Goal: Task Accomplishment & Management: Complete application form

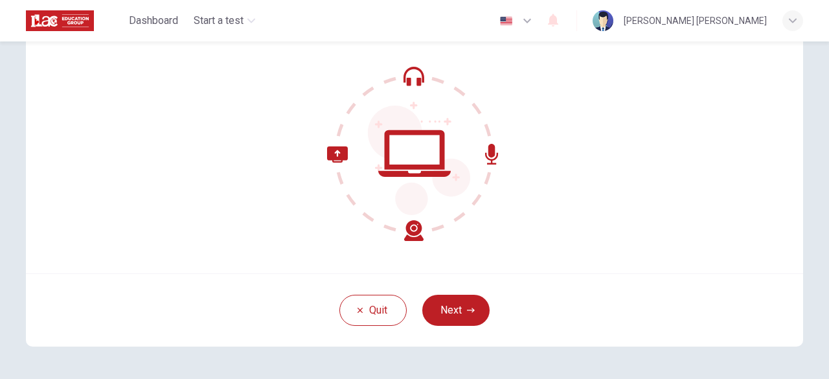
scroll to position [95, 0]
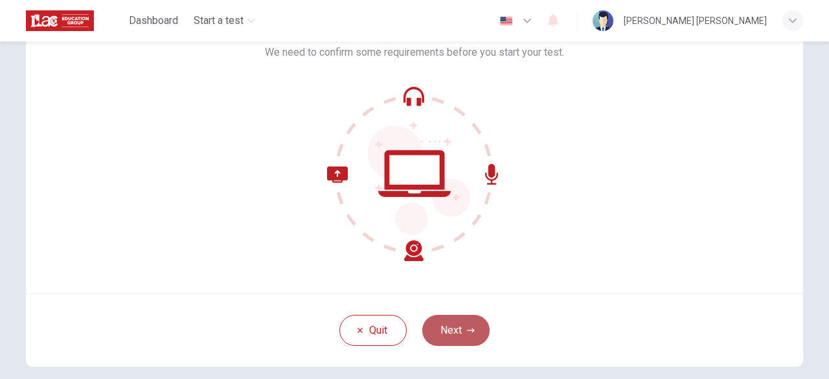
click at [457, 326] on button "Next" at bounding box center [455, 330] width 67 height 31
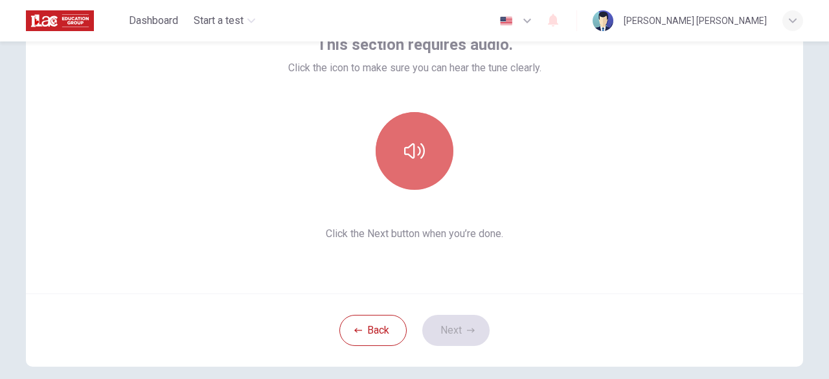
click at [412, 162] on button "button" at bounding box center [415, 151] width 78 height 78
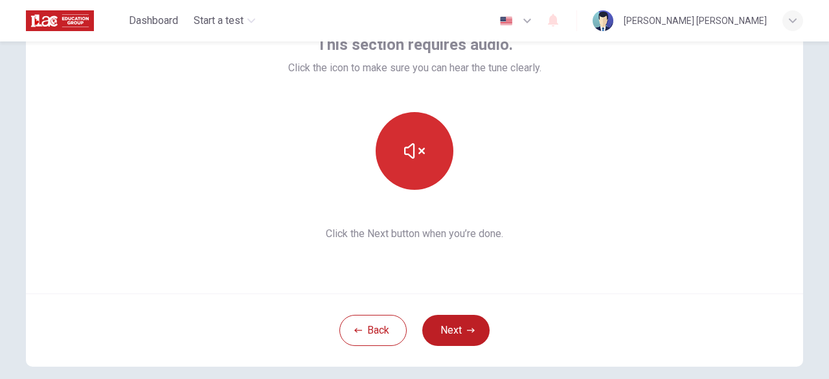
click at [412, 161] on button "button" at bounding box center [415, 151] width 78 height 78
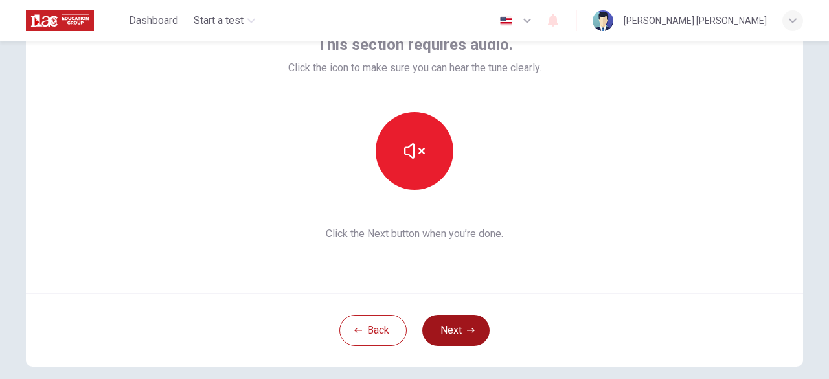
click at [468, 327] on icon "button" at bounding box center [471, 331] width 8 height 8
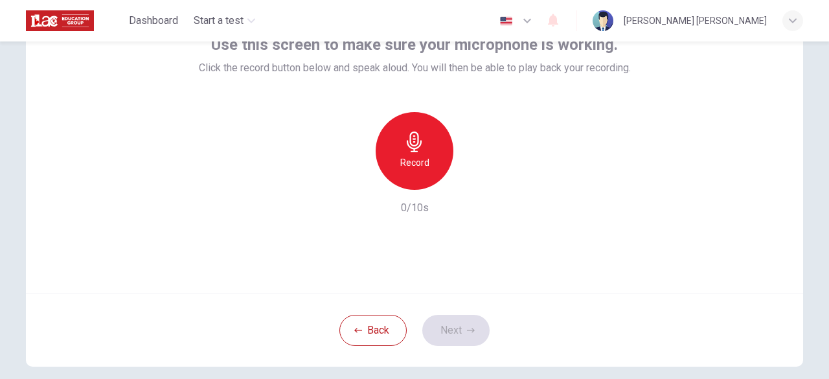
click at [382, 146] on div "Record" at bounding box center [415, 151] width 78 height 78
click at [453, 321] on button "Next" at bounding box center [455, 330] width 67 height 31
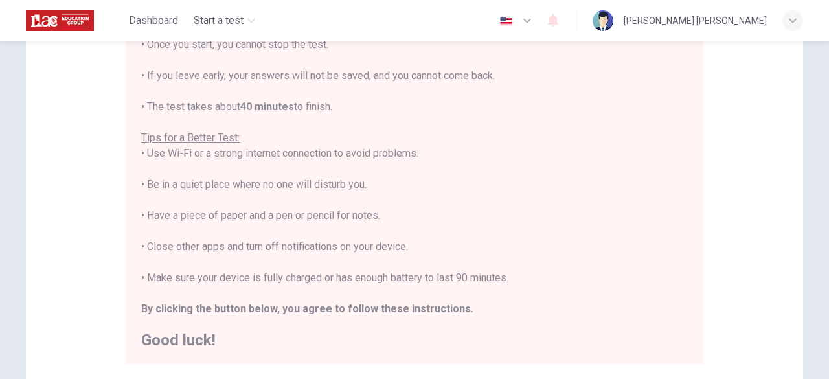
scroll to position [225, 0]
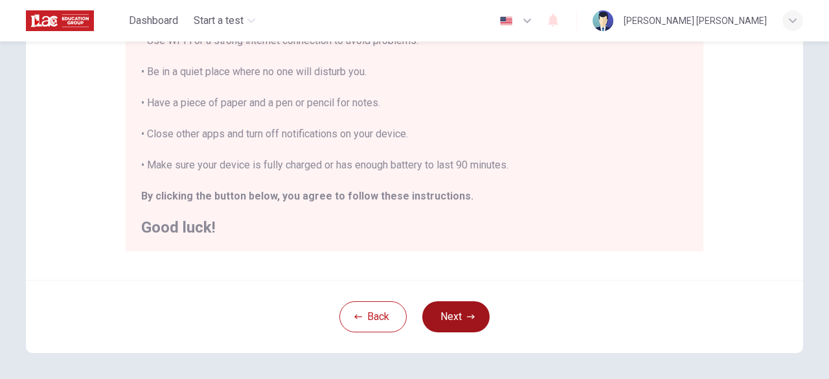
click at [450, 312] on button "Next" at bounding box center [455, 316] width 67 height 31
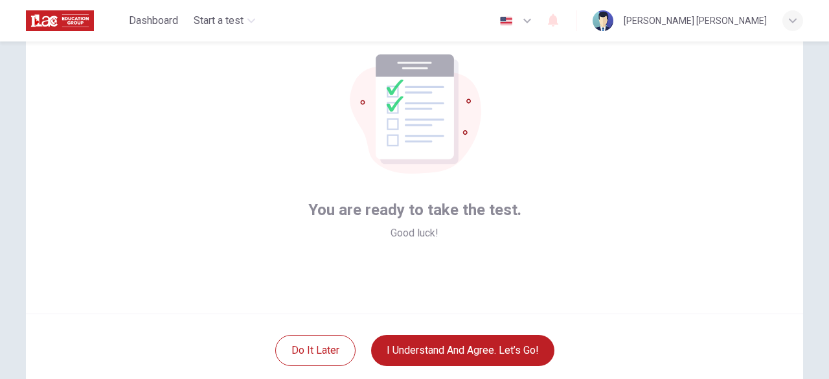
scroll to position [95, 0]
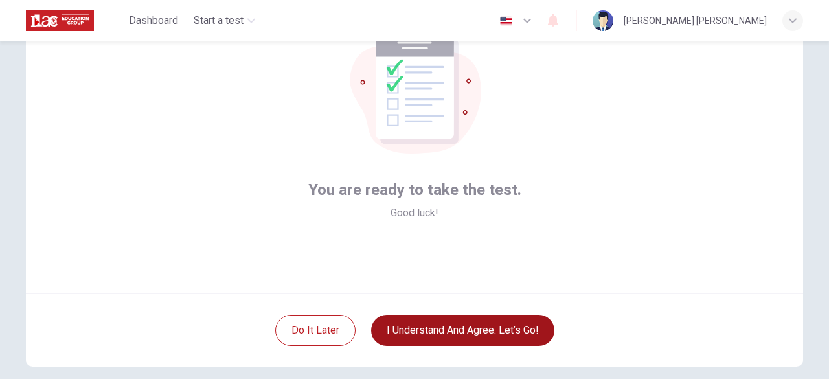
click at [448, 325] on button "I understand and agree. Let’s go!" at bounding box center [462, 330] width 183 height 31
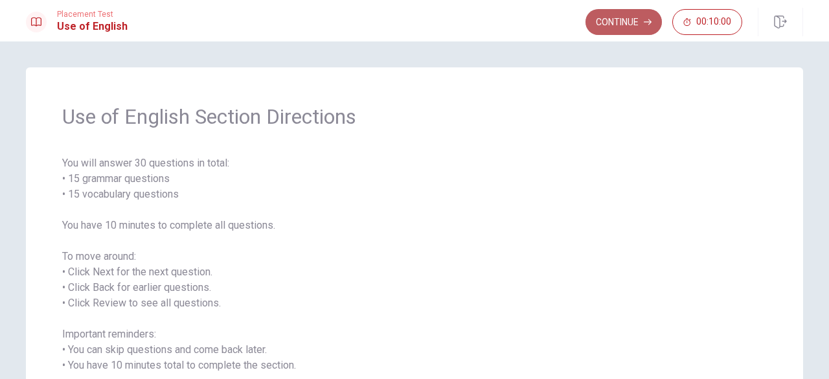
click at [610, 21] on button "Continue" at bounding box center [624, 22] width 76 height 26
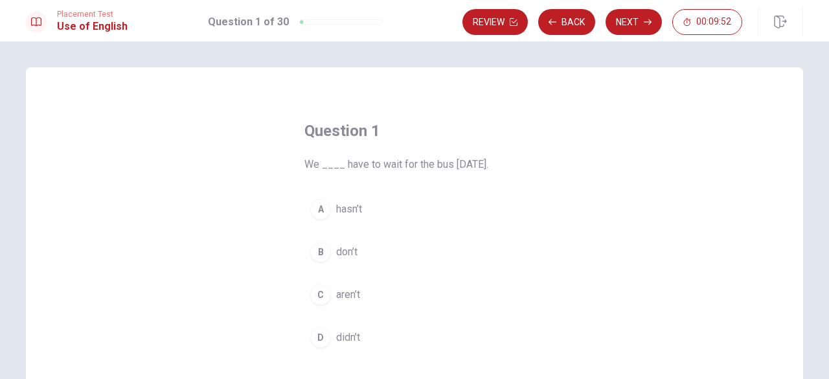
click at [316, 334] on div "D" at bounding box center [320, 337] width 21 height 21
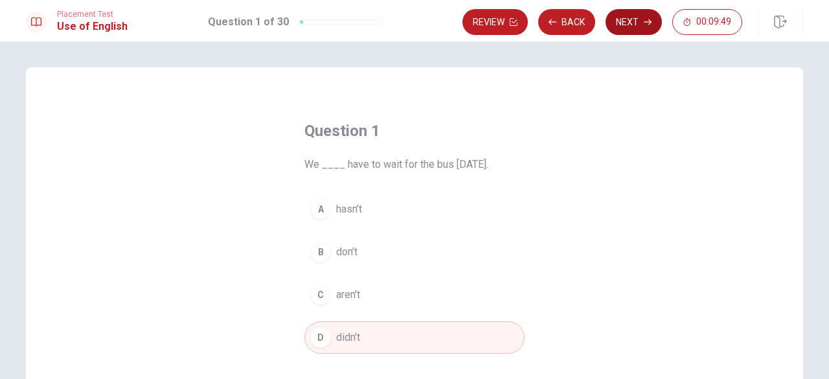
click at [633, 17] on button "Next" at bounding box center [634, 22] width 56 height 26
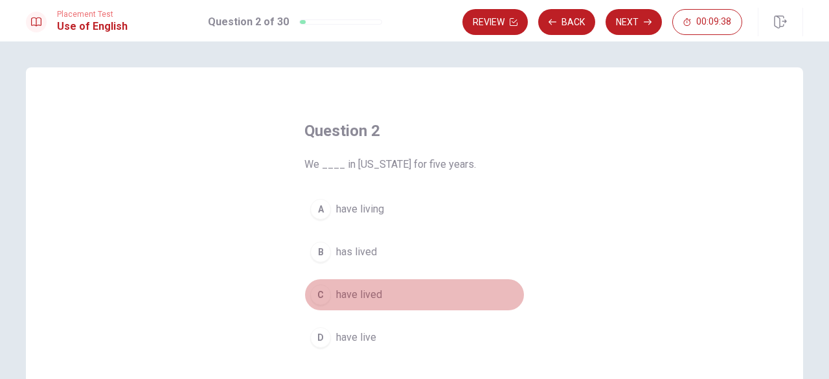
click at [319, 298] on div "C" at bounding box center [320, 294] width 21 height 21
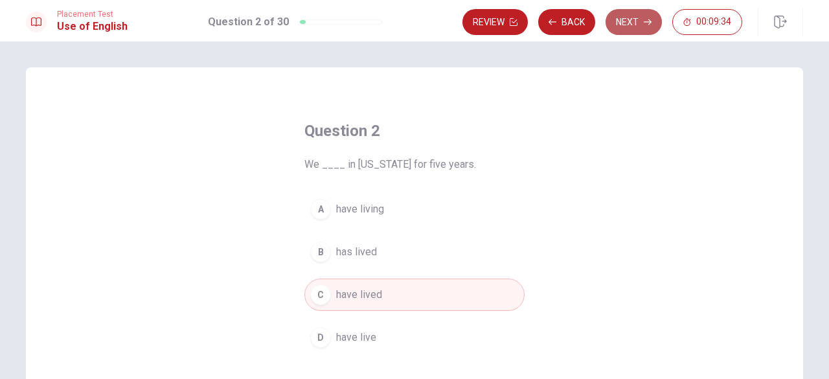
click at [634, 19] on button "Next" at bounding box center [634, 22] width 56 height 26
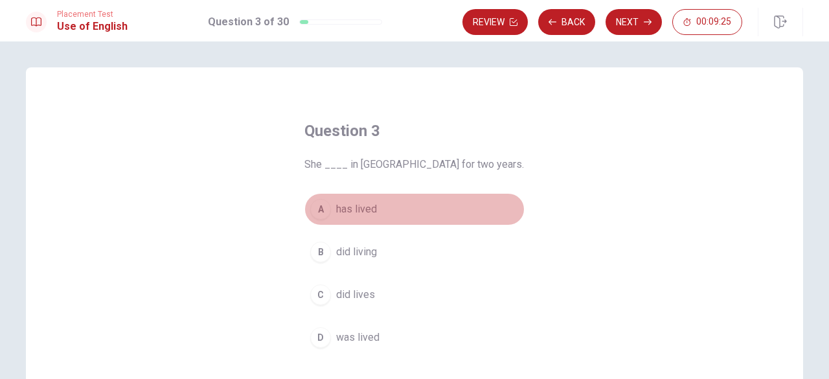
click at [318, 209] on div "A" at bounding box center [320, 209] width 21 height 21
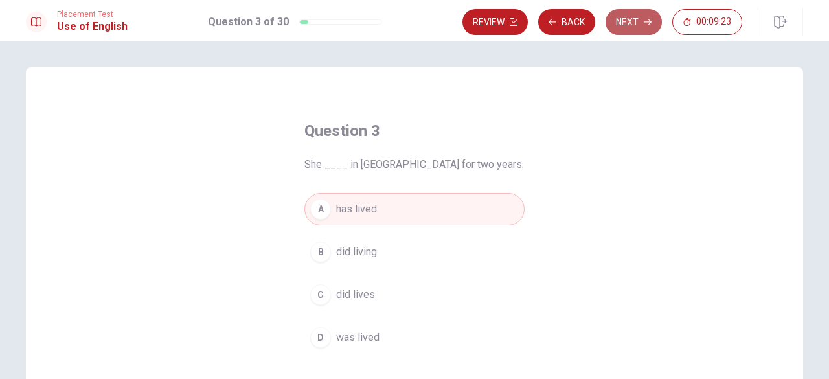
click at [628, 21] on button "Next" at bounding box center [634, 22] width 56 height 26
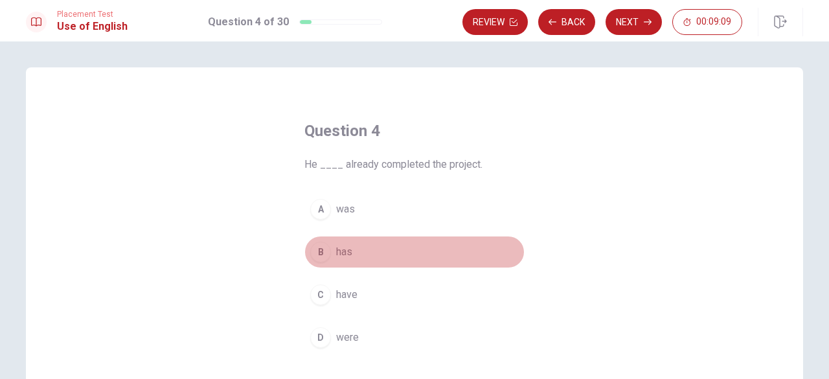
click at [318, 252] on div "B" at bounding box center [320, 252] width 21 height 21
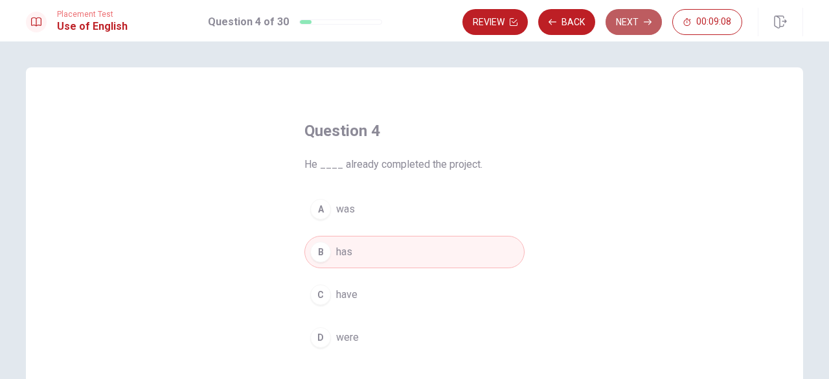
click at [628, 21] on button "Next" at bounding box center [634, 22] width 56 height 26
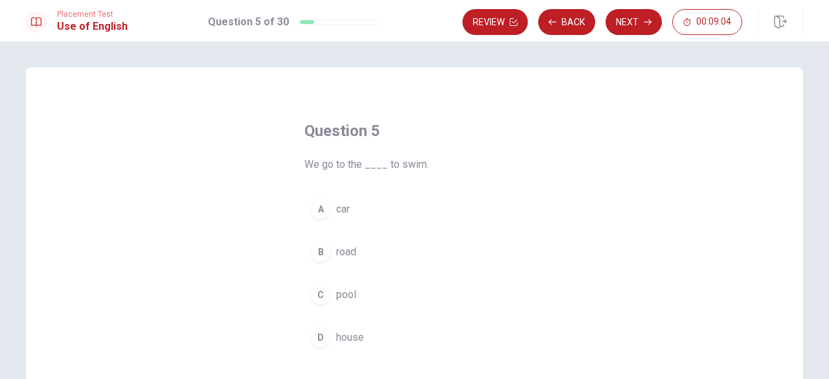
click at [319, 297] on div "C" at bounding box center [320, 294] width 21 height 21
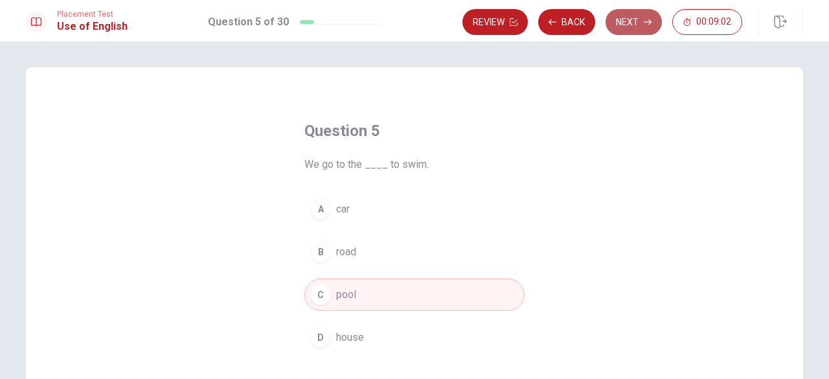
click at [634, 21] on button "Next" at bounding box center [634, 22] width 56 height 26
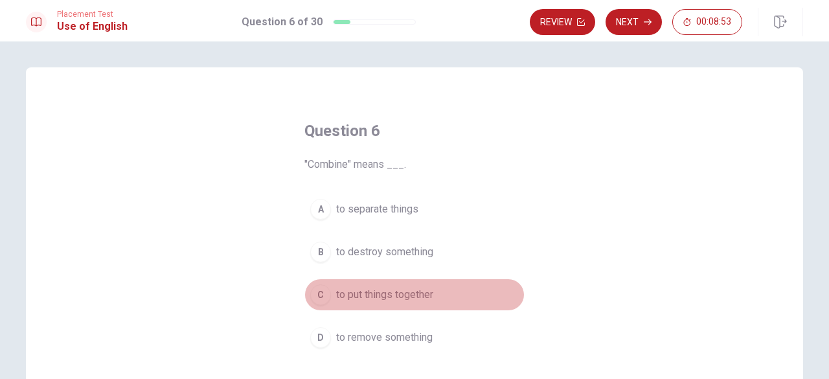
click at [315, 295] on div "C" at bounding box center [320, 294] width 21 height 21
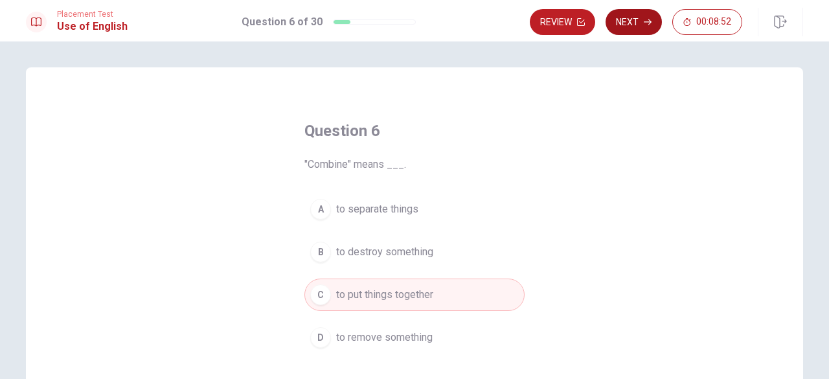
click at [636, 26] on button "Next" at bounding box center [634, 22] width 56 height 26
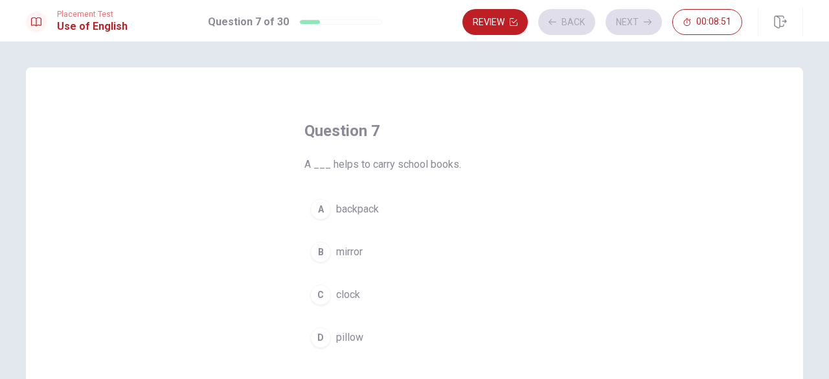
scroll to position [65, 0]
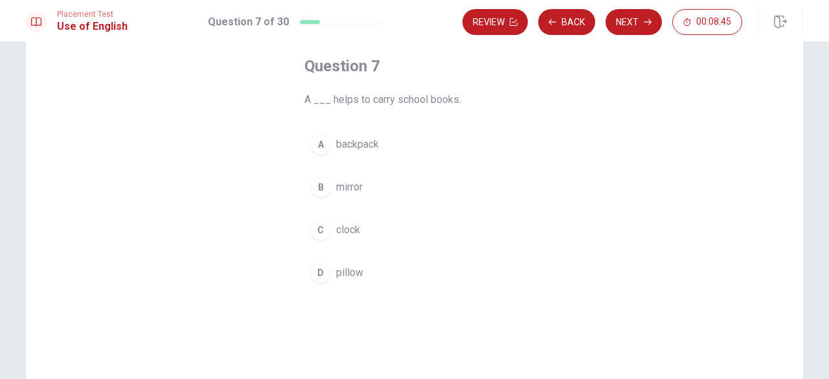
click at [325, 146] on div "A" at bounding box center [320, 144] width 21 height 21
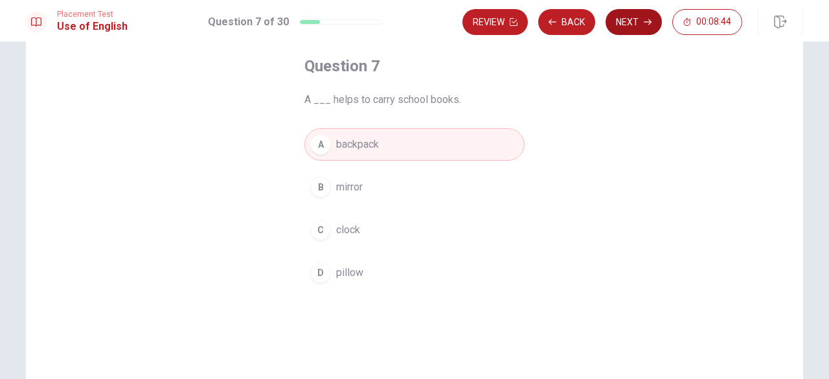
click at [643, 23] on button "Next" at bounding box center [634, 22] width 56 height 26
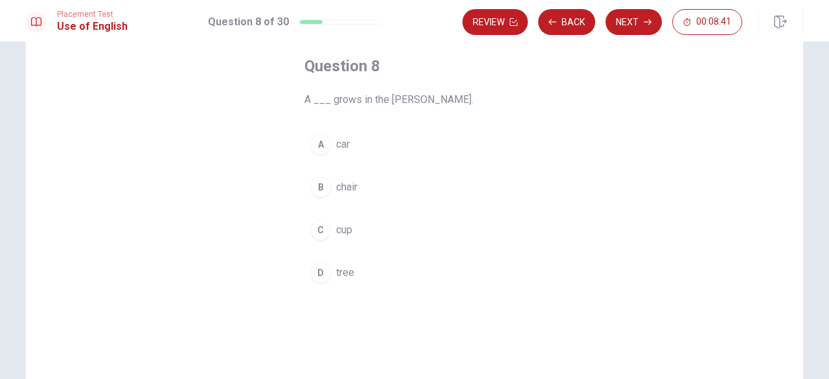
click at [315, 277] on div "D" at bounding box center [320, 272] width 21 height 21
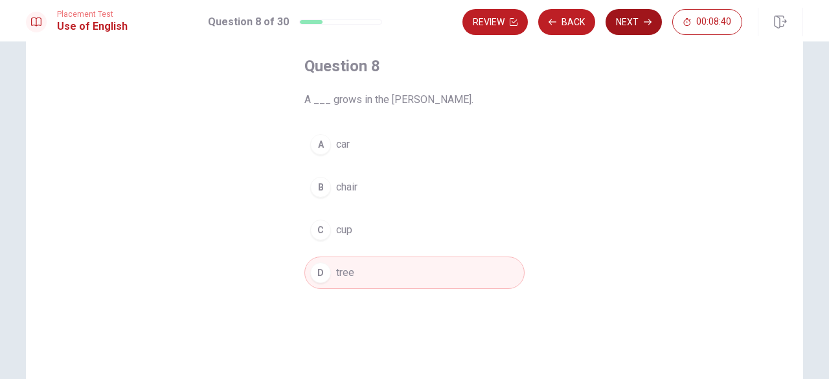
click at [625, 20] on button "Next" at bounding box center [634, 22] width 56 height 26
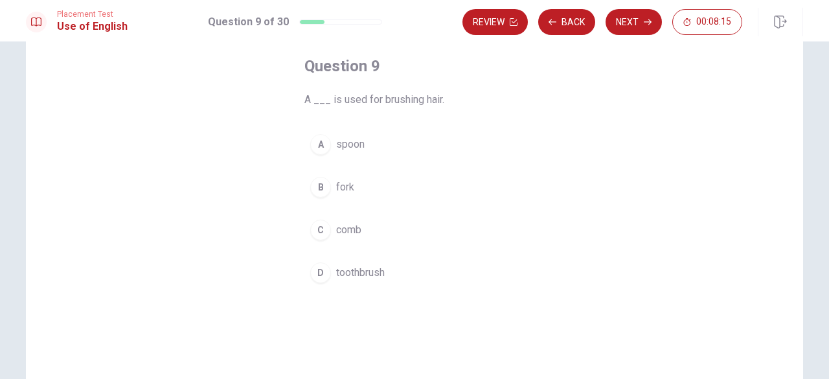
click at [316, 230] on div "C" at bounding box center [320, 230] width 21 height 21
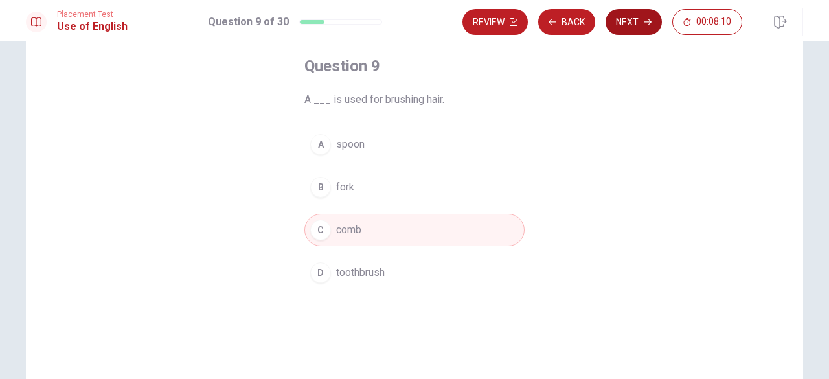
click at [630, 22] on button "Next" at bounding box center [634, 22] width 56 height 26
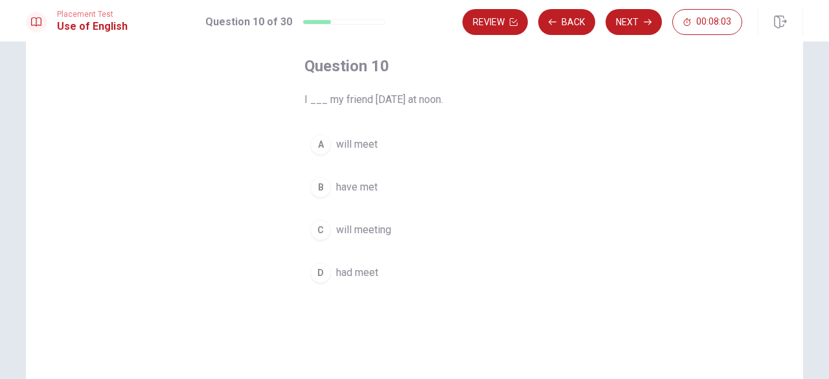
click at [320, 145] on div "A" at bounding box center [320, 144] width 21 height 21
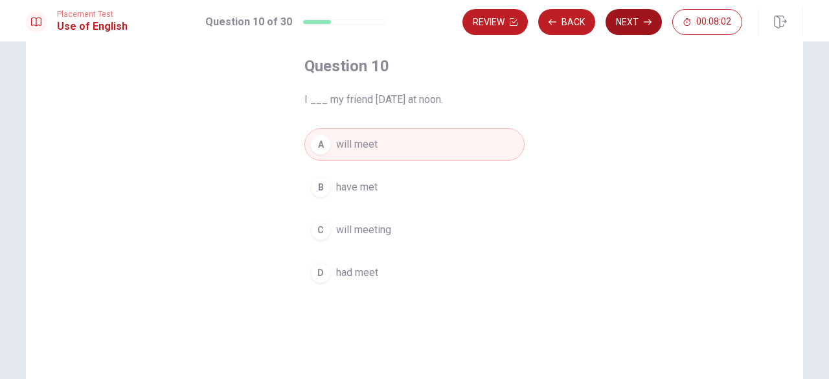
click at [629, 32] on button "Next" at bounding box center [634, 22] width 56 height 26
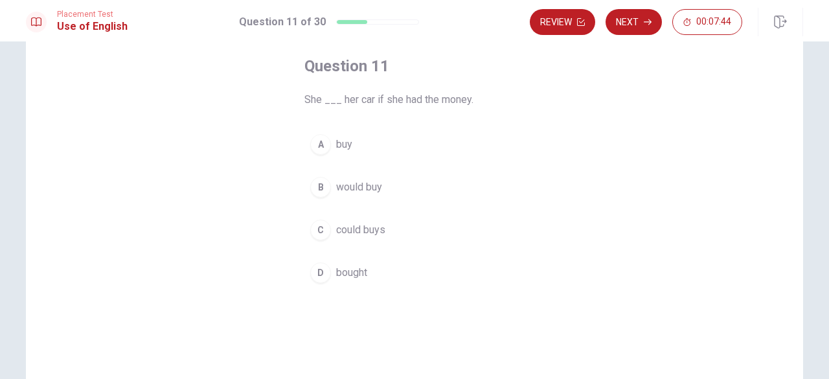
click at [318, 186] on div "B" at bounding box center [320, 187] width 21 height 21
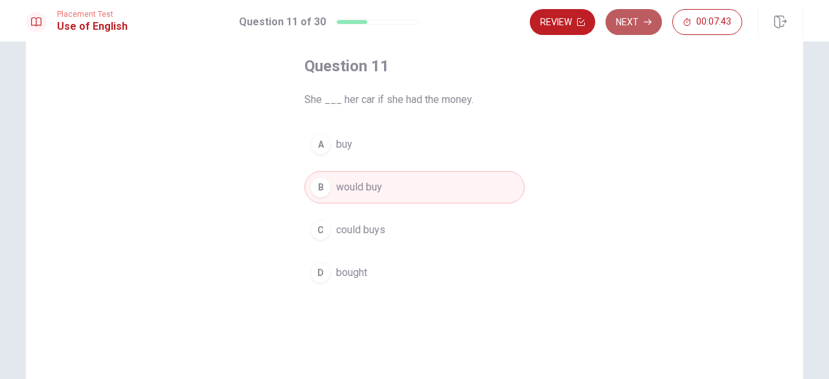
click at [639, 15] on button "Next" at bounding box center [634, 22] width 56 height 26
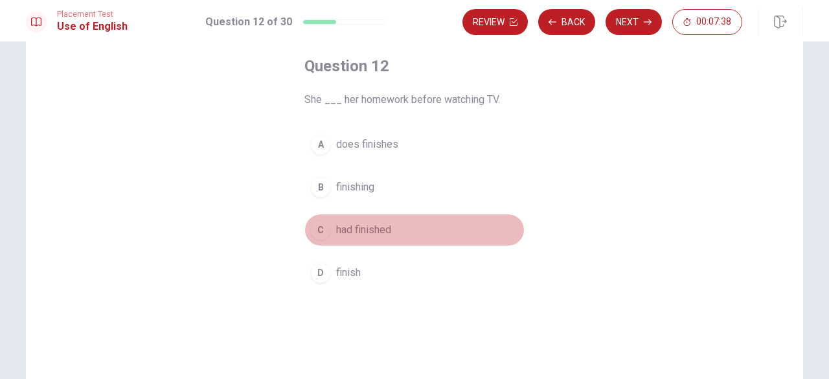
click at [321, 229] on div "C" at bounding box center [320, 230] width 21 height 21
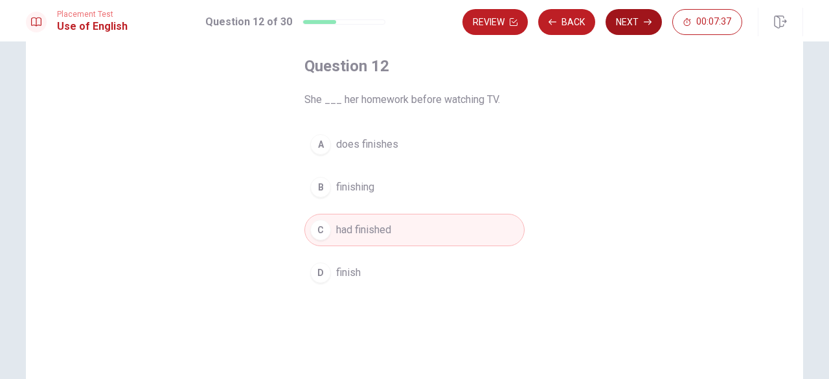
click at [641, 23] on button "Next" at bounding box center [634, 22] width 56 height 26
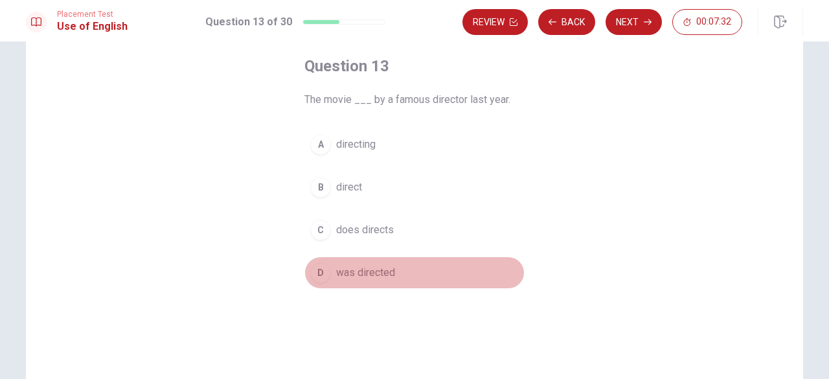
click at [319, 273] on div "D" at bounding box center [320, 272] width 21 height 21
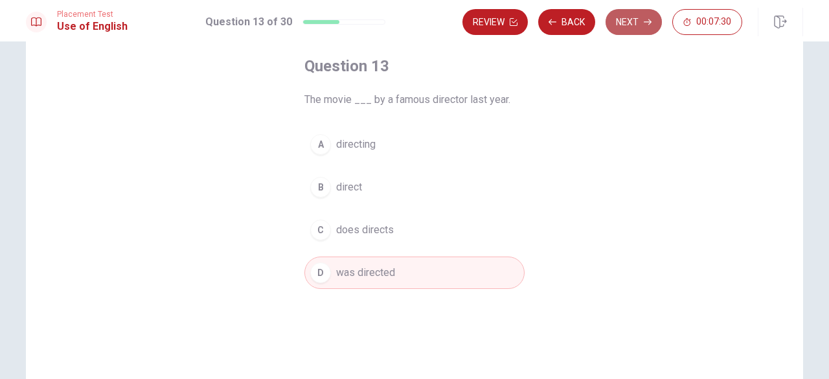
click at [630, 24] on button "Next" at bounding box center [634, 22] width 56 height 26
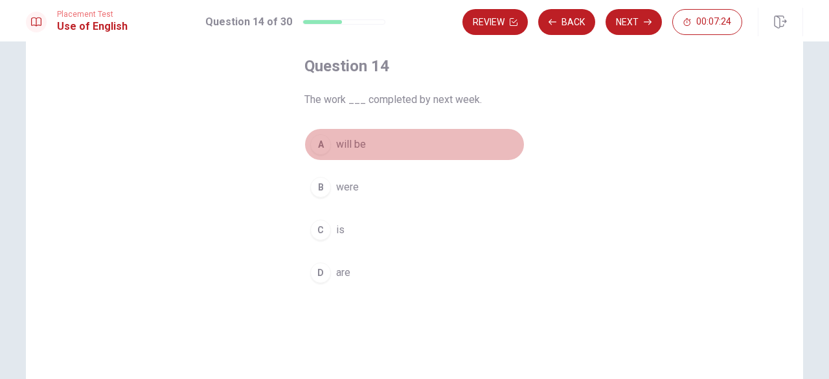
click at [316, 140] on div "A" at bounding box center [320, 144] width 21 height 21
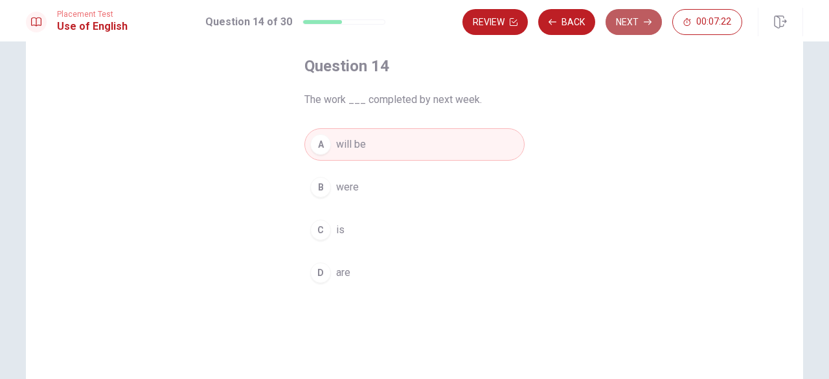
click at [637, 24] on button "Next" at bounding box center [634, 22] width 56 height 26
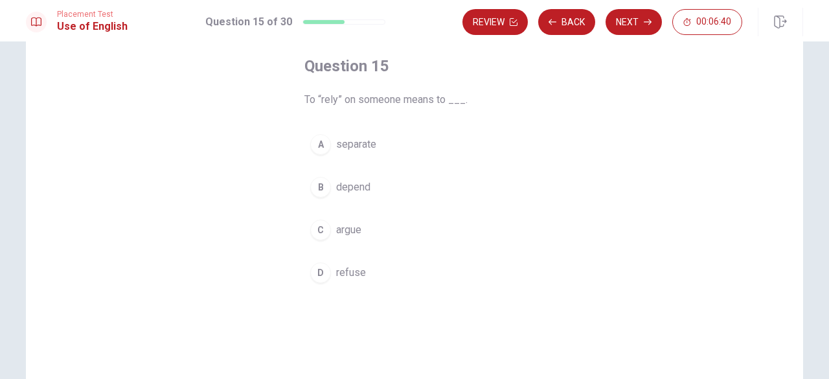
click at [323, 187] on div "B" at bounding box center [320, 187] width 21 height 21
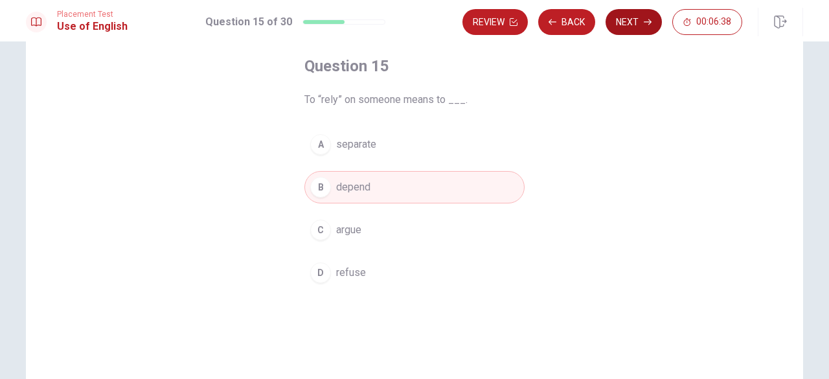
click at [632, 21] on button "Next" at bounding box center [634, 22] width 56 height 26
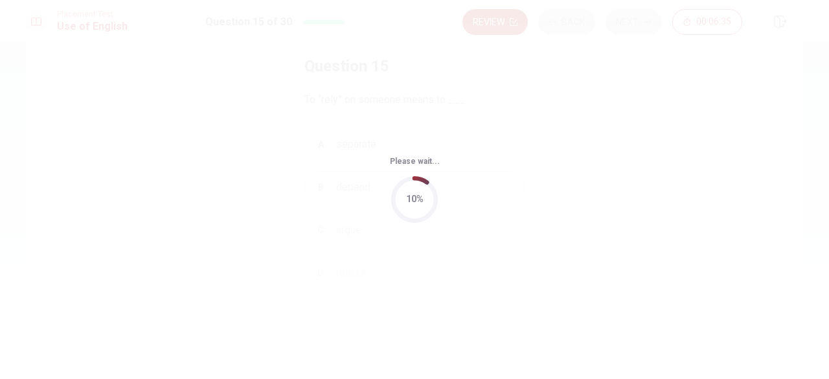
scroll to position [0, 0]
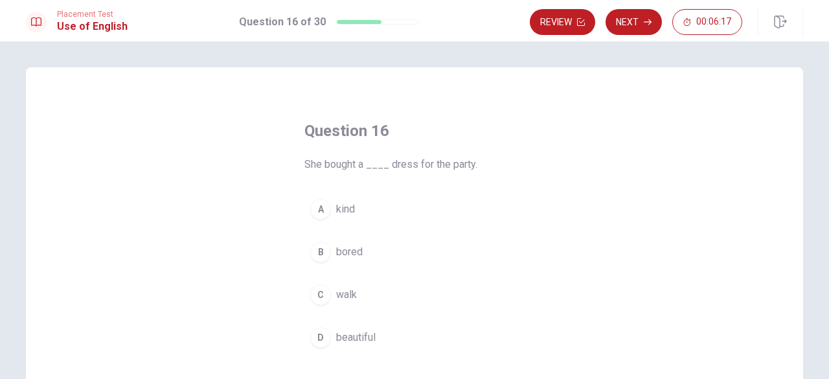
click at [317, 335] on div "D" at bounding box center [320, 337] width 21 height 21
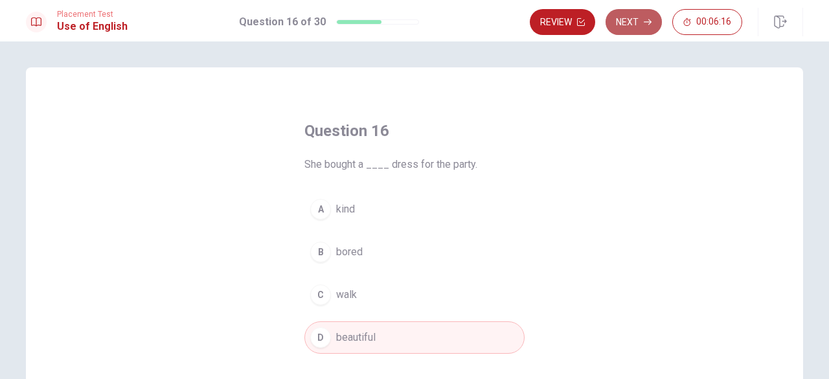
click at [636, 21] on button "Next" at bounding box center [634, 22] width 56 height 26
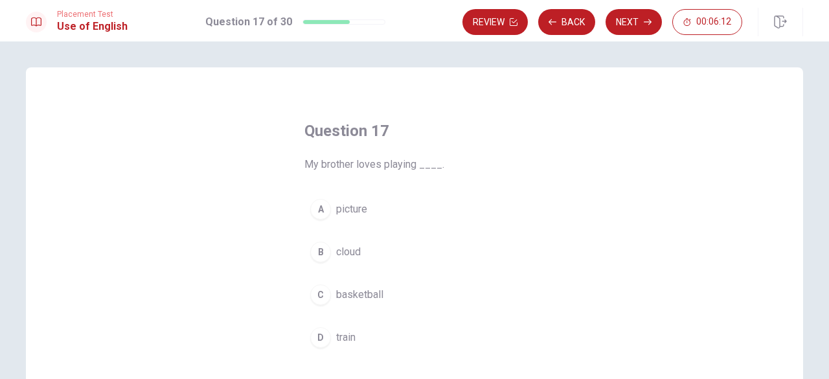
click at [316, 296] on div "C" at bounding box center [320, 294] width 21 height 21
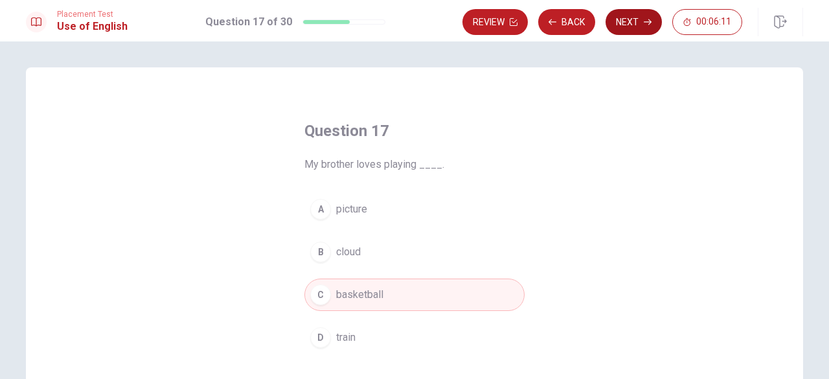
click at [633, 19] on button "Next" at bounding box center [634, 22] width 56 height 26
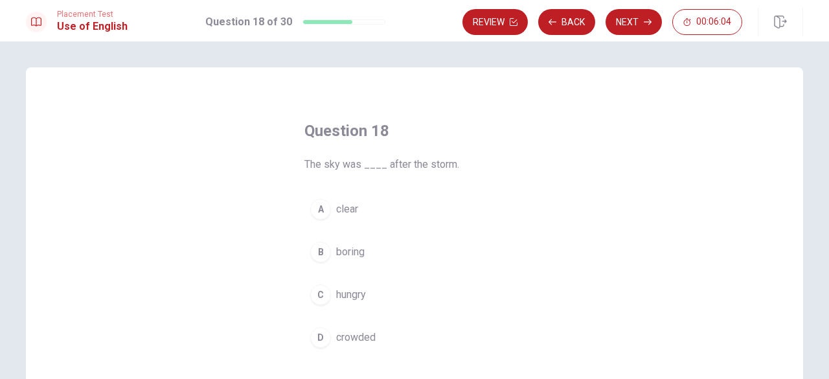
click at [314, 208] on div "A" at bounding box center [320, 209] width 21 height 21
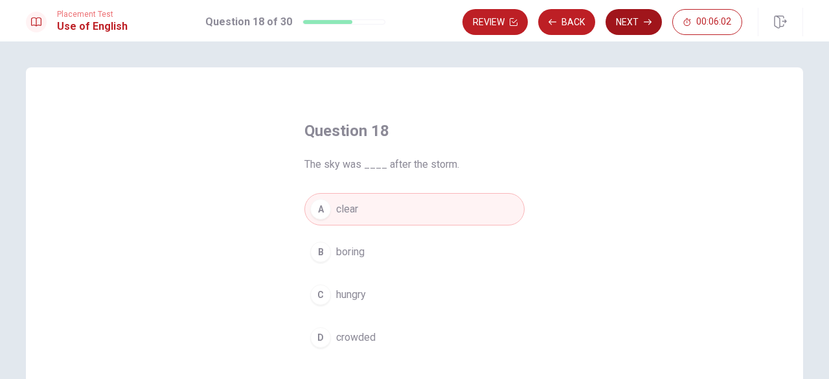
click at [641, 19] on button "Next" at bounding box center [634, 22] width 56 height 26
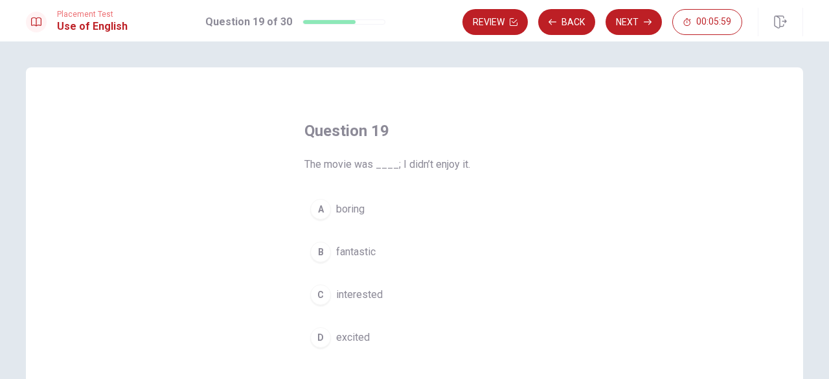
click at [313, 207] on div "A" at bounding box center [320, 209] width 21 height 21
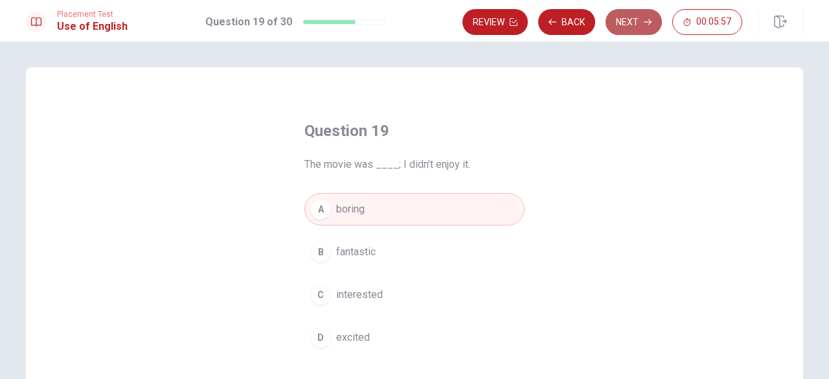
click at [627, 26] on button "Next" at bounding box center [634, 22] width 56 height 26
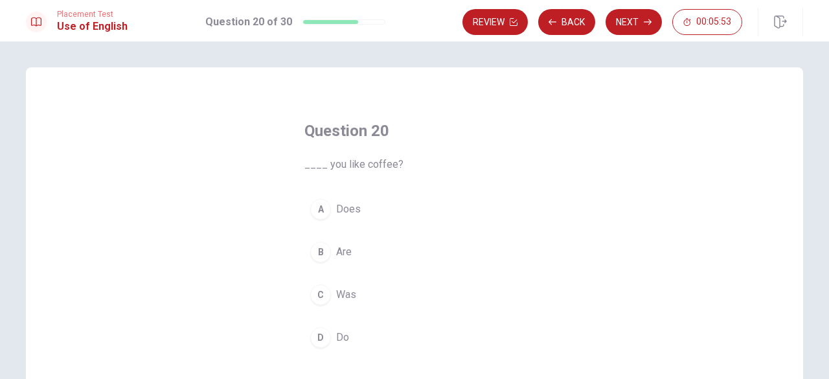
click at [314, 339] on div "D" at bounding box center [320, 337] width 21 height 21
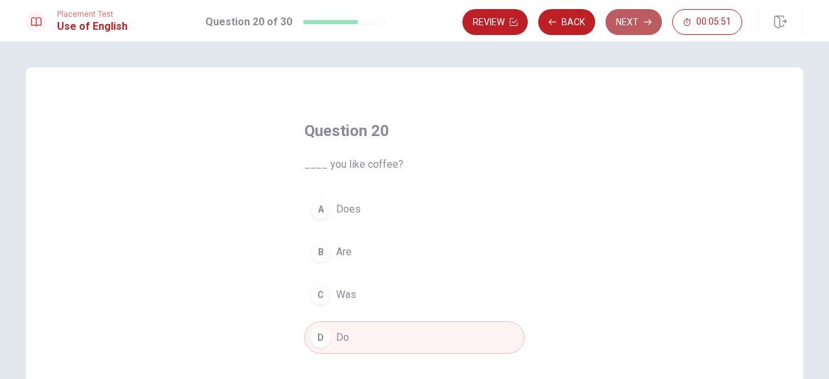
click at [631, 21] on button "Next" at bounding box center [634, 22] width 56 height 26
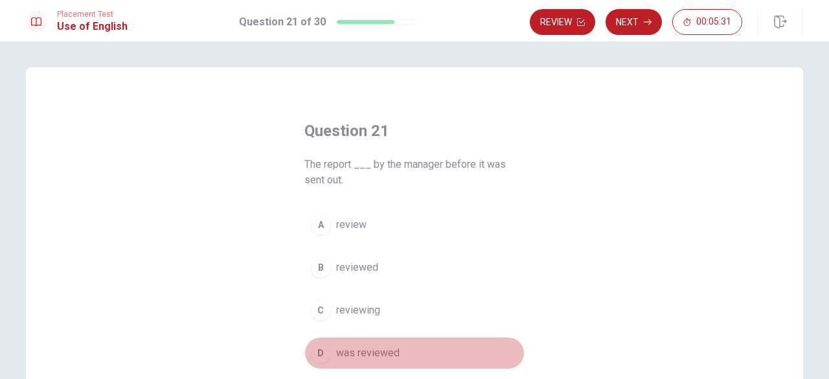
click at [319, 353] on div "D" at bounding box center [320, 353] width 21 height 21
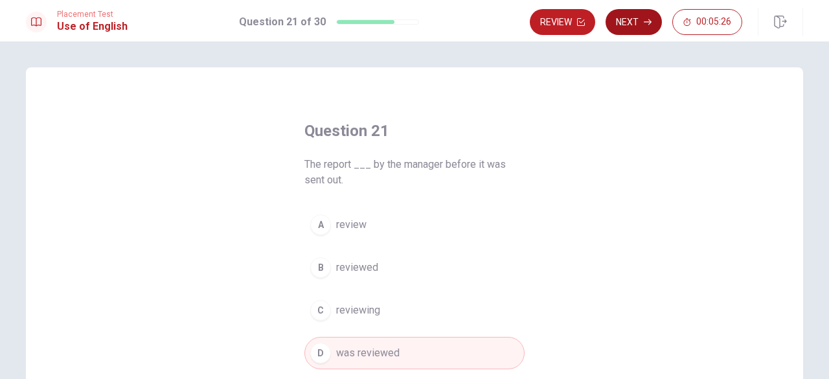
click at [636, 19] on button "Next" at bounding box center [634, 22] width 56 height 26
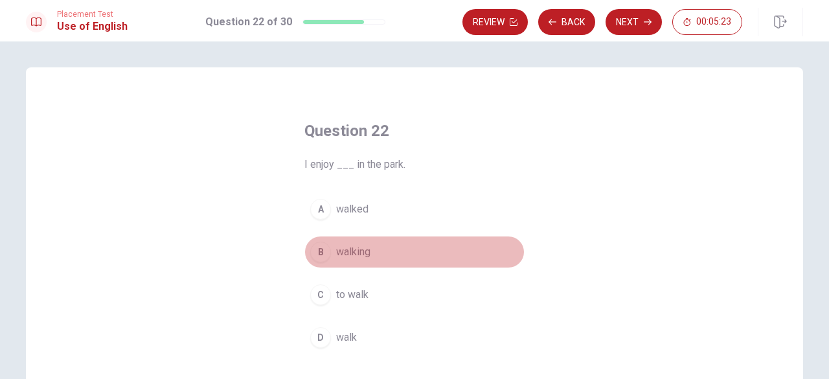
click at [316, 255] on div "B" at bounding box center [320, 252] width 21 height 21
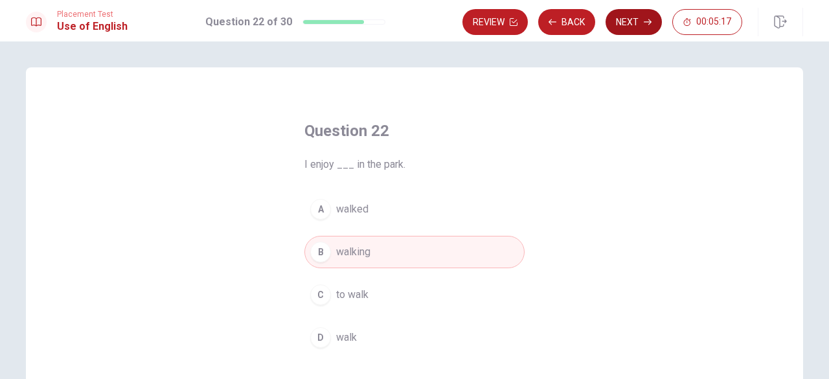
click at [637, 16] on button "Next" at bounding box center [634, 22] width 56 height 26
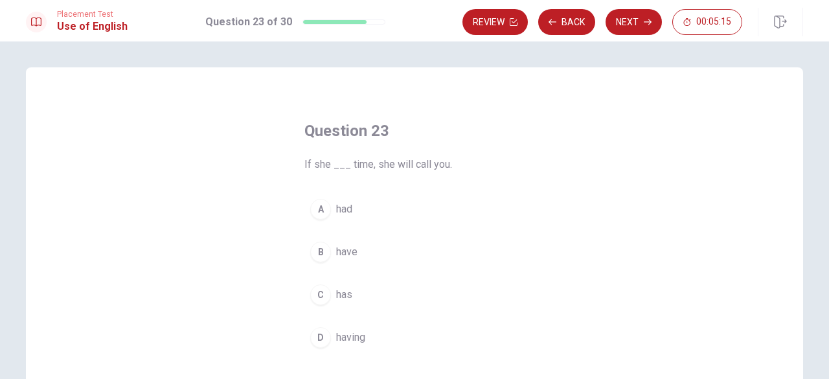
click at [316, 209] on div "A" at bounding box center [320, 209] width 21 height 21
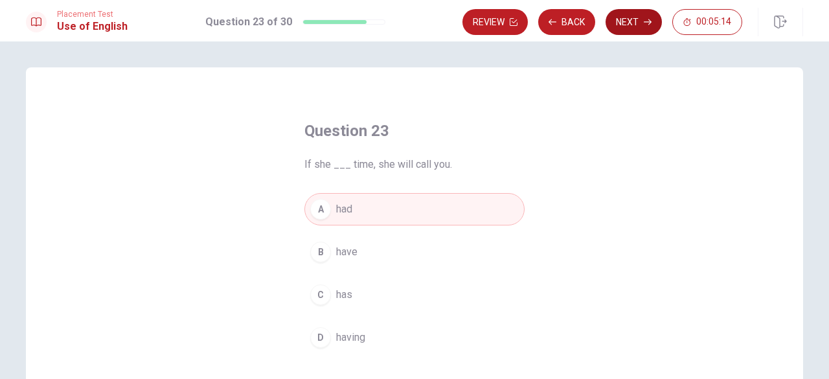
click at [620, 22] on button "Next" at bounding box center [634, 22] width 56 height 26
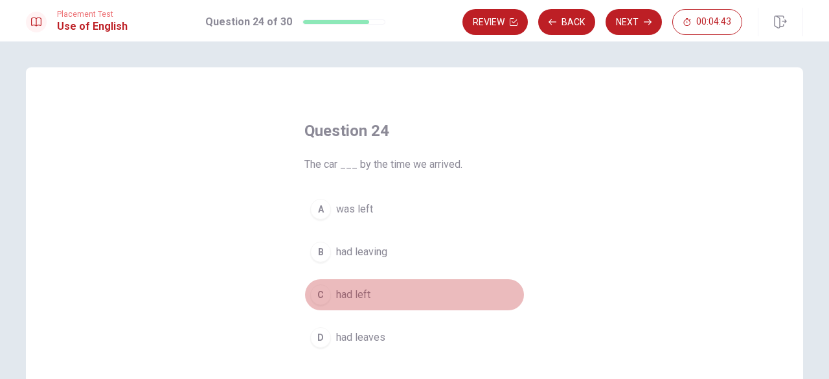
click at [315, 295] on div "C" at bounding box center [320, 294] width 21 height 21
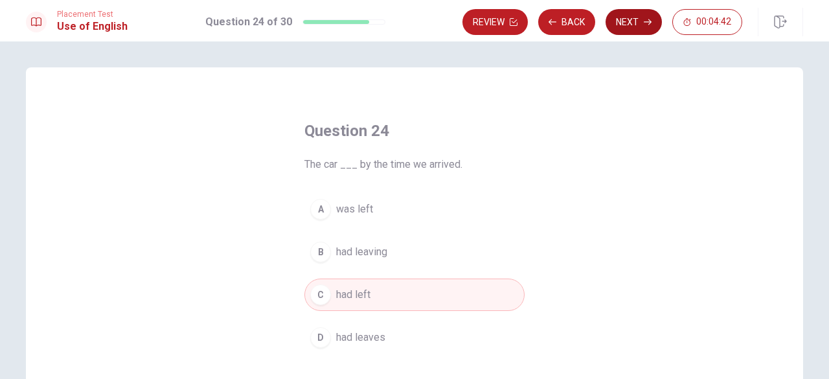
click at [639, 19] on button "Next" at bounding box center [634, 22] width 56 height 26
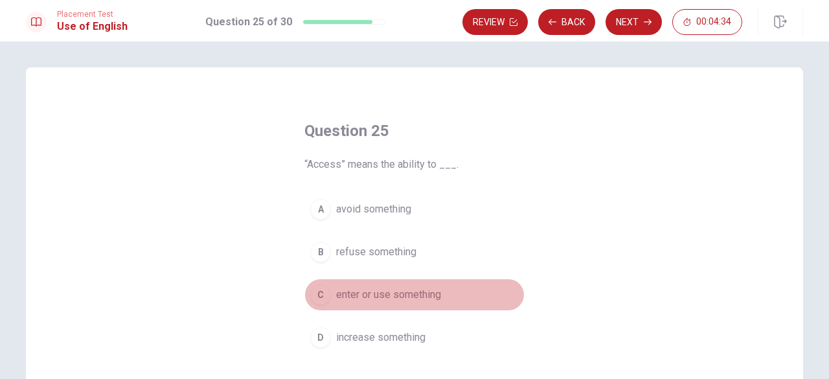
click at [316, 295] on div "C" at bounding box center [320, 294] width 21 height 21
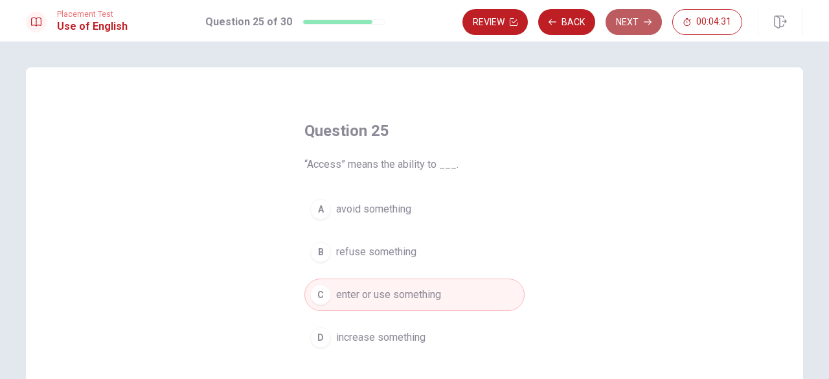
click at [636, 14] on button "Next" at bounding box center [634, 22] width 56 height 26
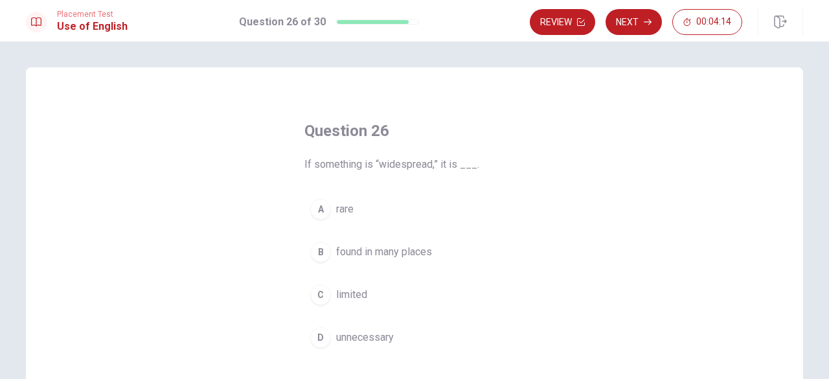
click at [316, 299] on div "C" at bounding box center [320, 294] width 21 height 21
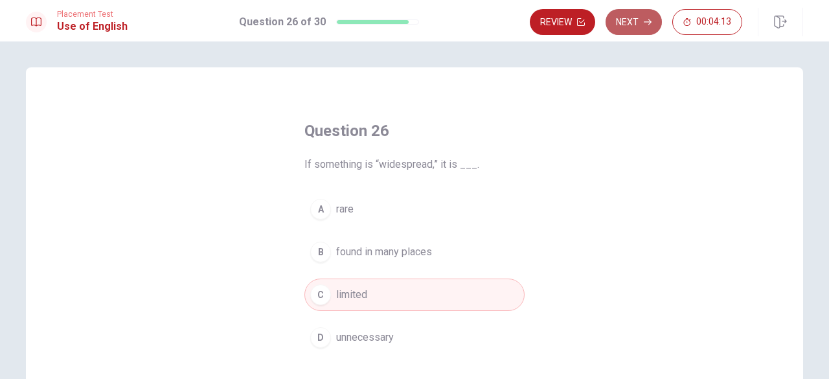
click at [639, 24] on button "Next" at bounding box center [634, 22] width 56 height 26
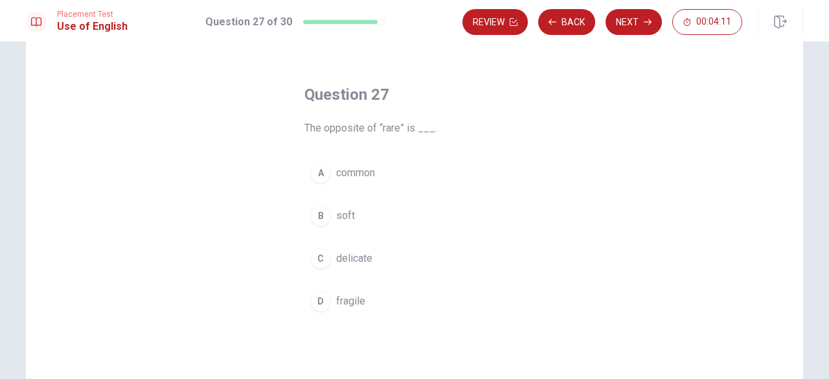
scroll to position [65, 0]
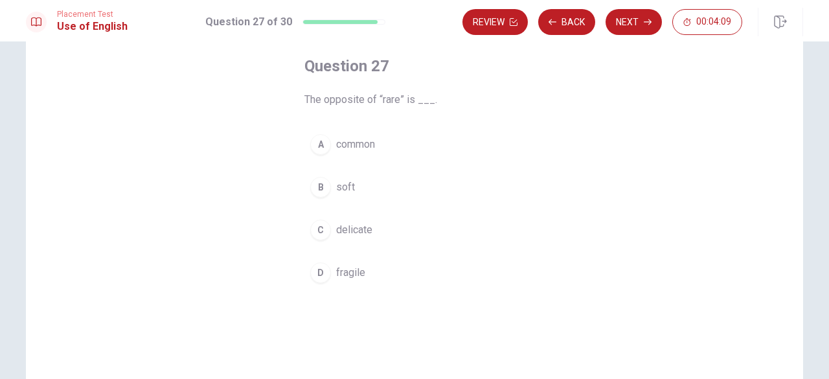
click at [323, 141] on div "A" at bounding box center [320, 144] width 21 height 21
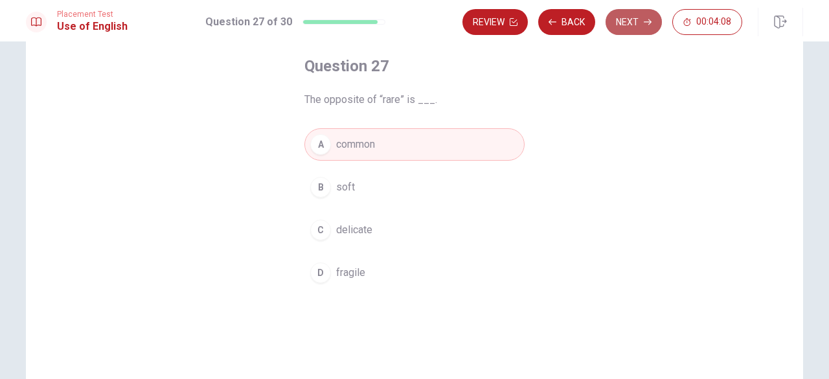
click at [627, 21] on button "Next" at bounding box center [634, 22] width 56 height 26
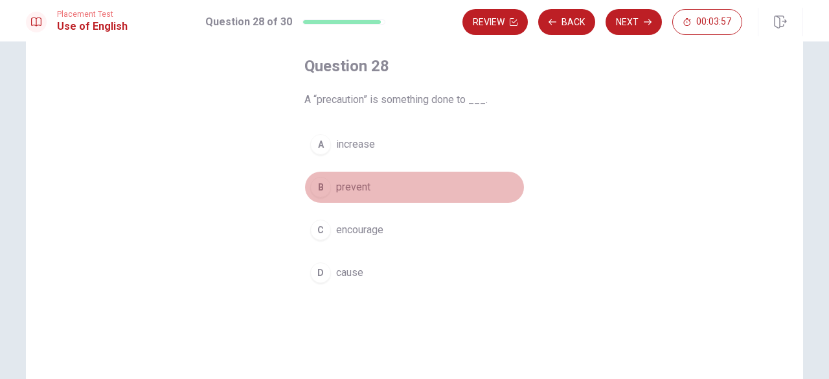
click at [320, 189] on div "B" at bounding box center [320, 187] width 21 height 21
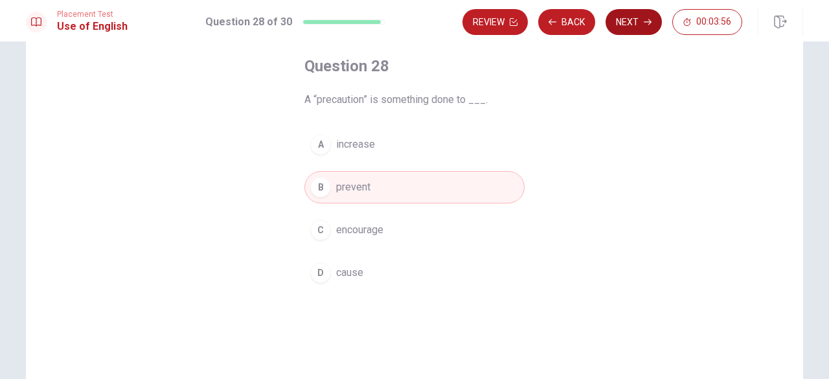
click at [623, 27] on button "Next" at bounding box center [634, 22] width 56 height 26
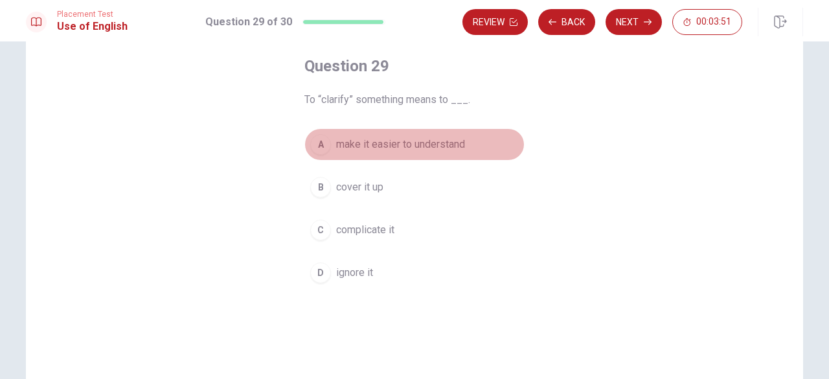
click at [315, 151] on div "A" at bounding box center [320, 144] width 21 height 21
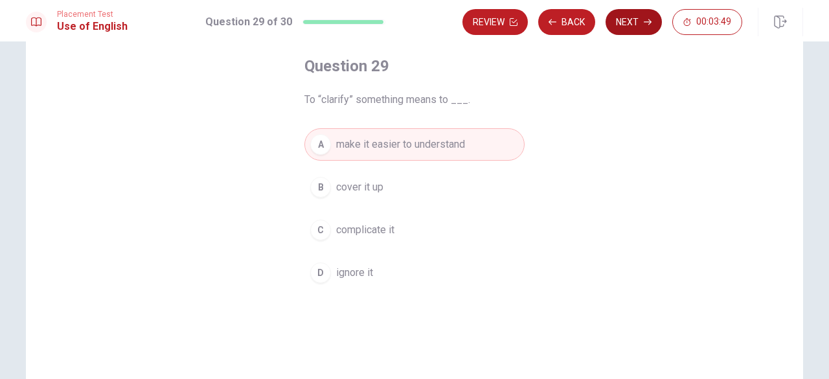
click at [636, 25] on button "Next" at bounding box center [634, 22] width 56 height 26
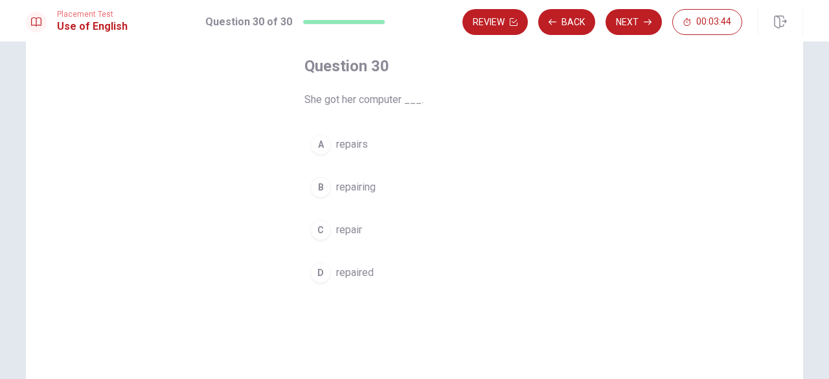
click at [319, 271] on div "D" at bounding box center [320, 272] width 21 height 21
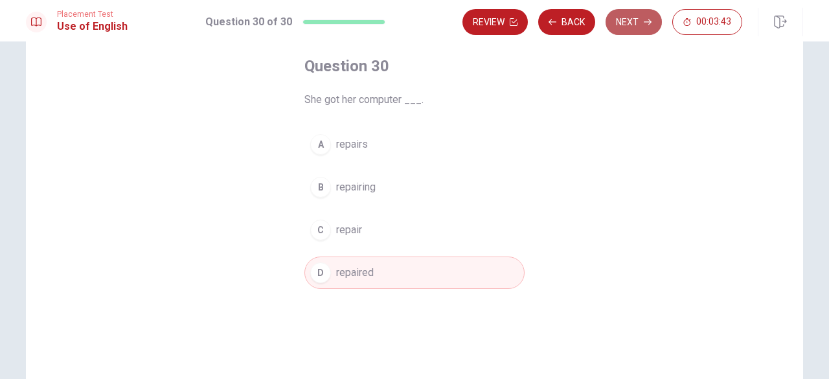
click at [636, 32] on button "Next" at bounding box center [634, 22] width 56 height 26
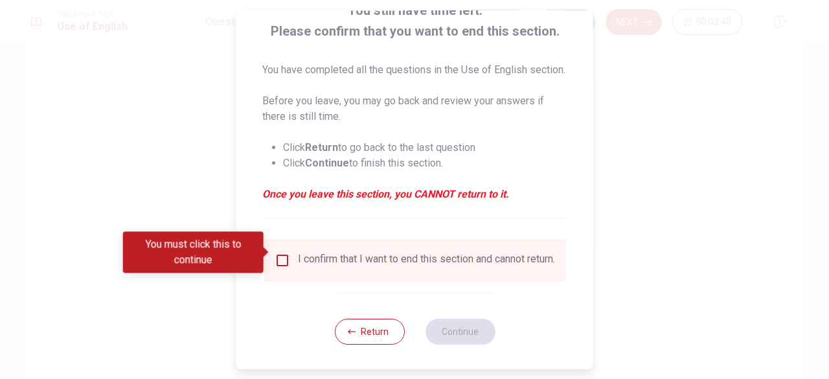
scroll to position [119, 0]
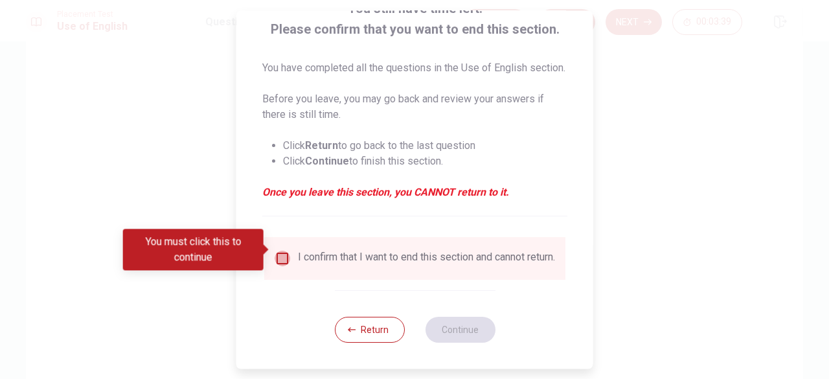
click at [283, 251] on input "You must click this to continue" at bounding box center [283, 259] width 16 height 16
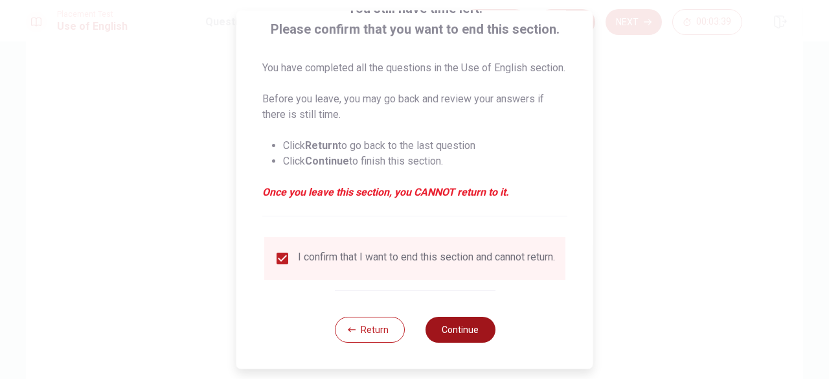
click at [452, 330] on button "Continue" at bounding box center [460, 330] width 70 height 26
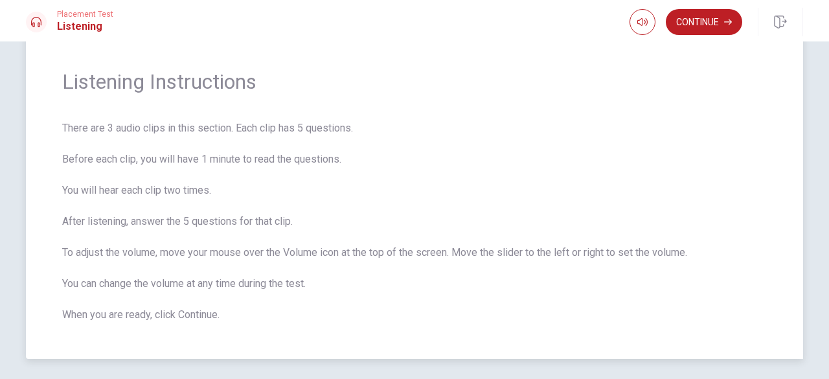
scroll to position [65, 0]
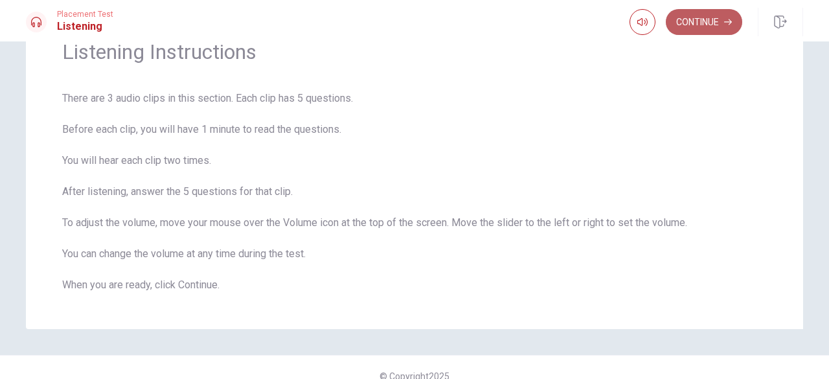
click at [712, 24] on button "Continue" at bounding box center [704, 22] width 76 height 26
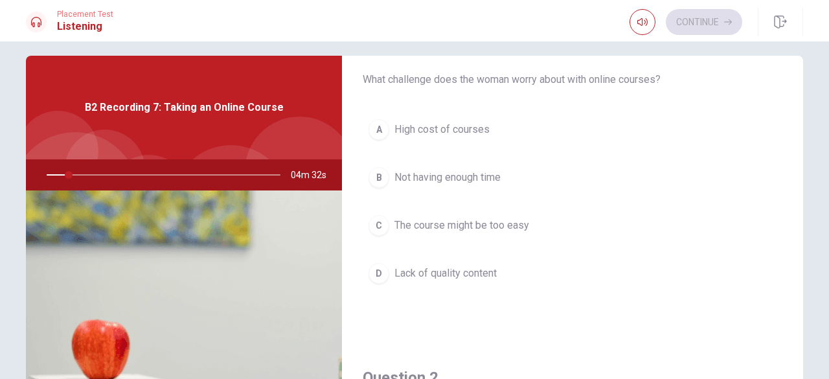
scroll to position [0, 0]
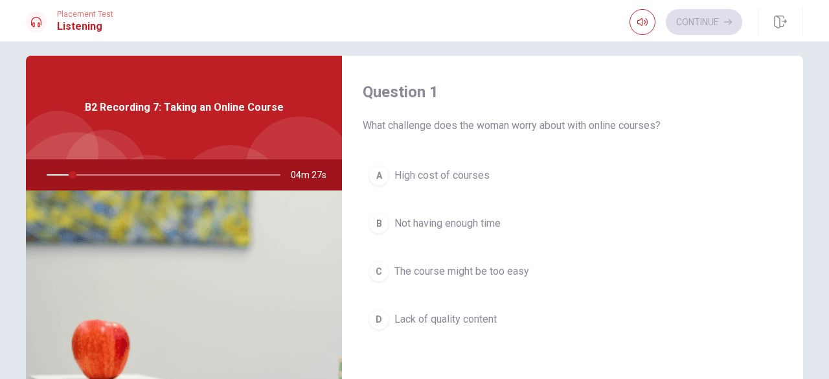
click at [95, 172] on div at bounding box center [161, 174] width 260 height 31
click at [95, 176] on div at bounding box center [161, 174] width 260 height 31
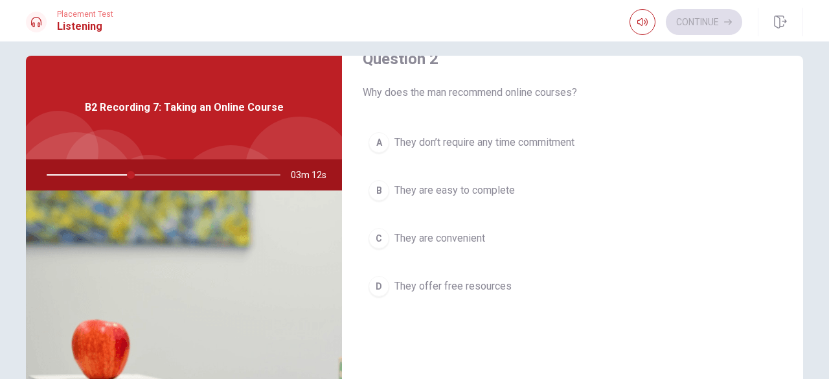
scroll to position [391, 0]
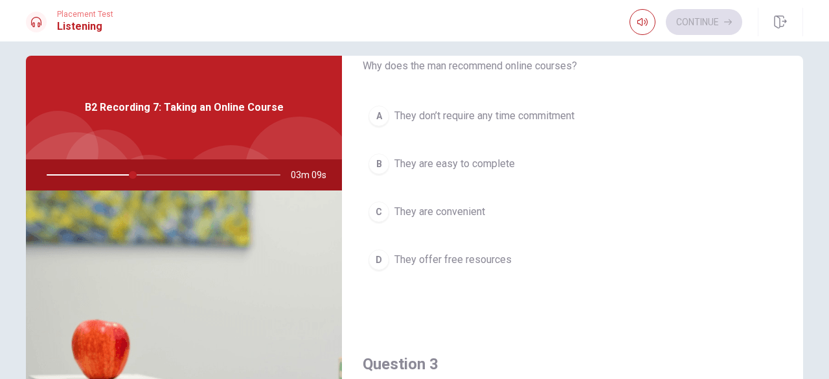
click at [372, 211] on div "C" at bounding box center [379, 211] width 21 height 21
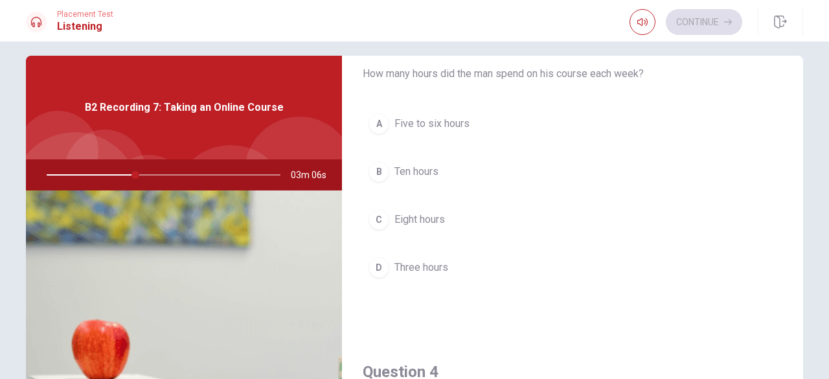
scroll to position [650, 0]
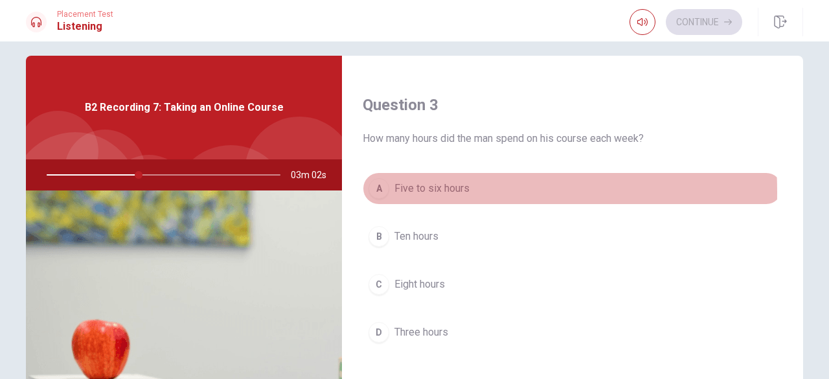
click at [376, 189] on div "A" at bounding box center [379, 188] width 21 height 21
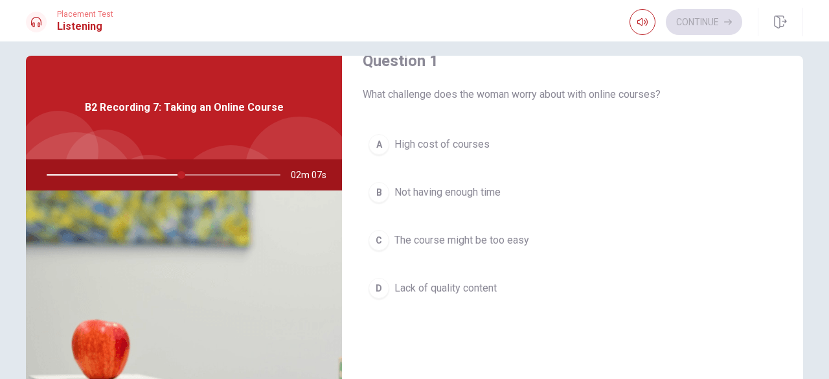
scroll to position [3, 0]
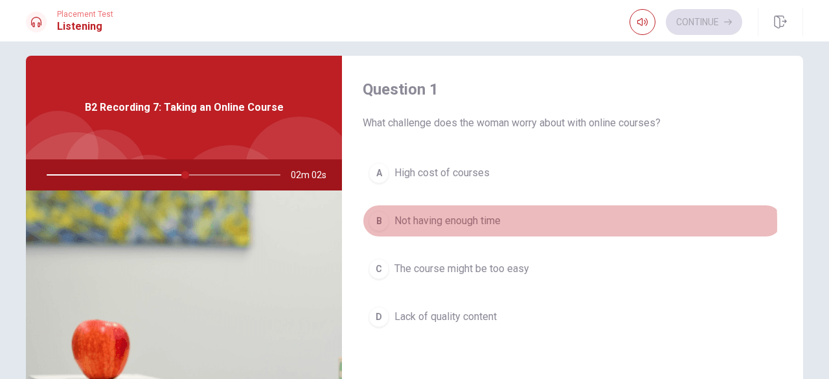
click at [461, 223] on span "Not having enough time" at bounding box center [448, 221] width 106 height 16
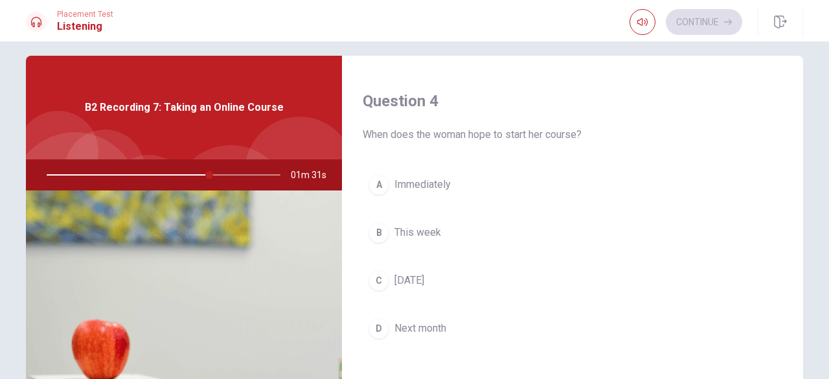
scroll to position [974, 0]
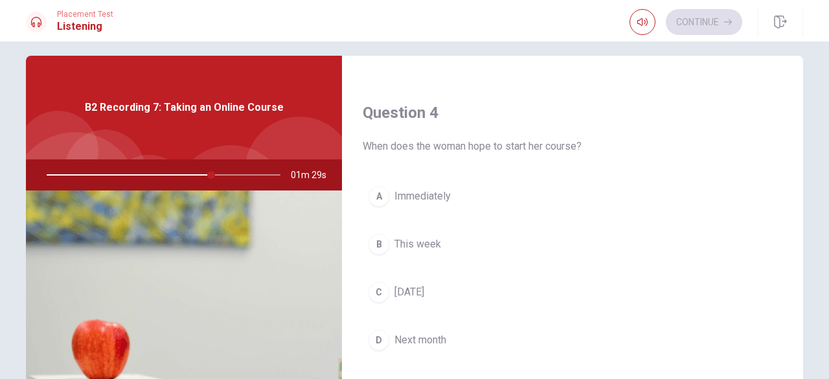
click at [423, 332] on span "Next month" at bounding box center [421, 340] width 52 height 16
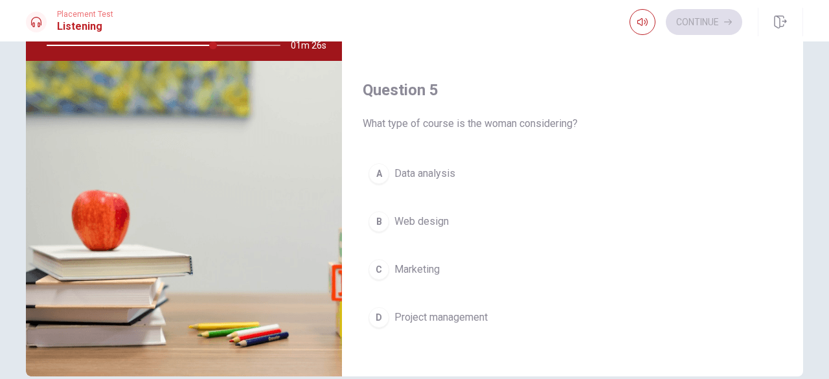
scroll to position [206, 0]
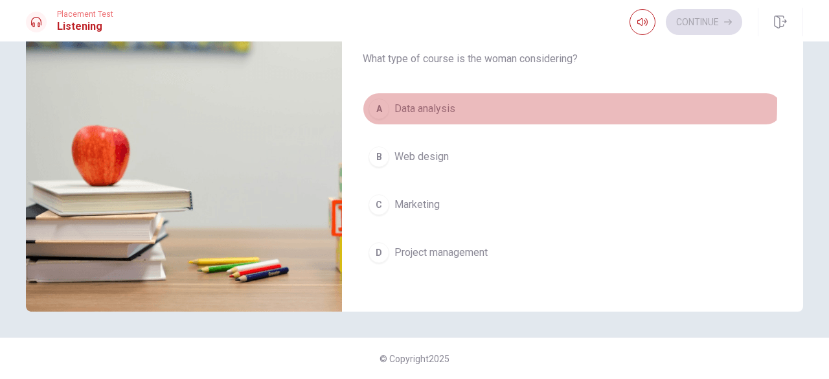
click at [441, 101] on span "Data analysis" at bounding box center [425, 109] width 61 height 16
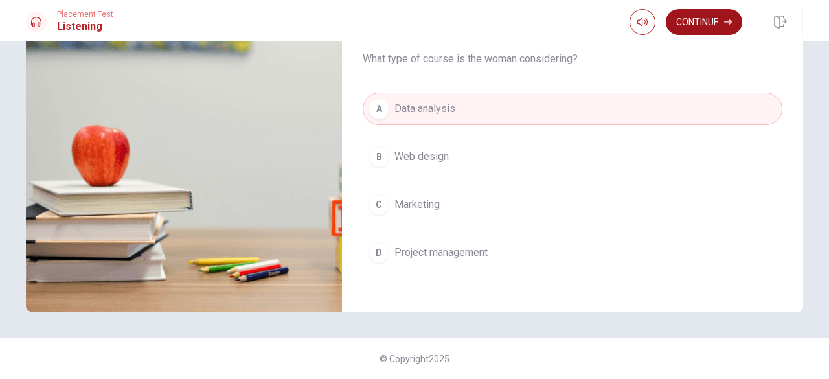
click at [702, 27] on button "Continue" at bounding box center [704, 22] width 76 height 26
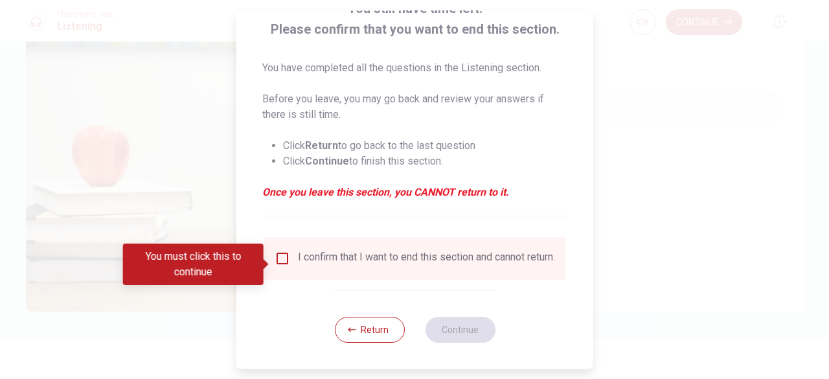
scroll to position [104, 0]
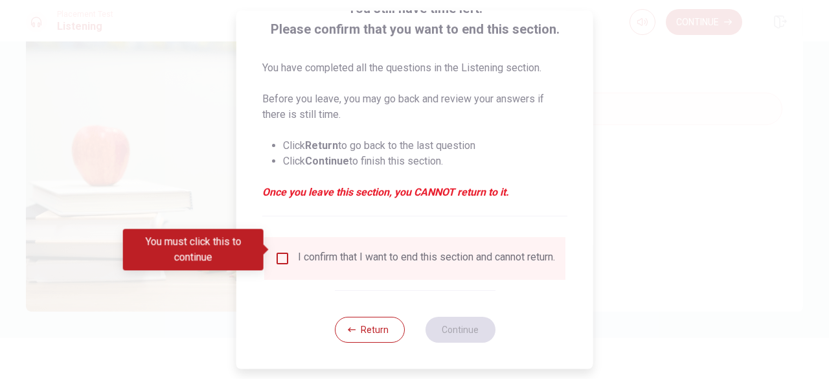
click at [279, 251] on input "You must click this to continue" at bounding box center [283, 259] width 16 height 16
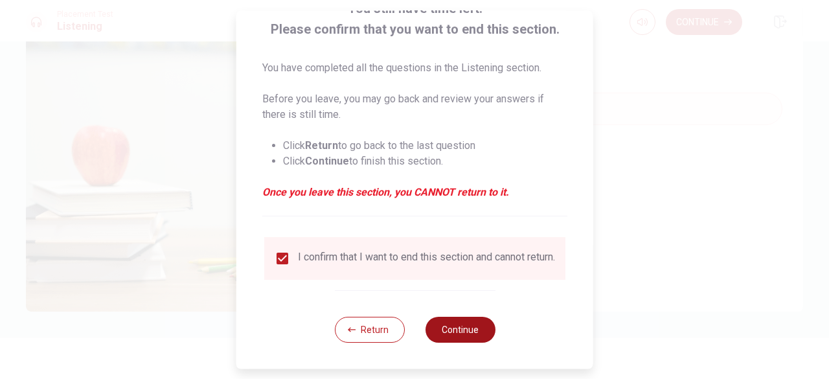
click at [452, 323] on button "Continue" at bounding box center [460, 330] width 70 height 26
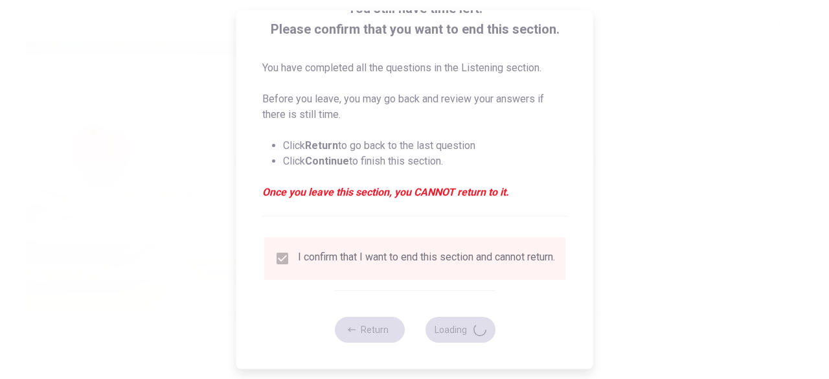
type input "75"
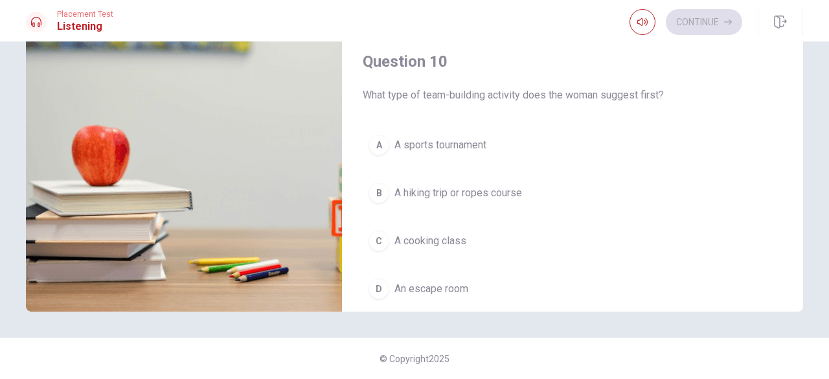
scroll to position [1134, 0]
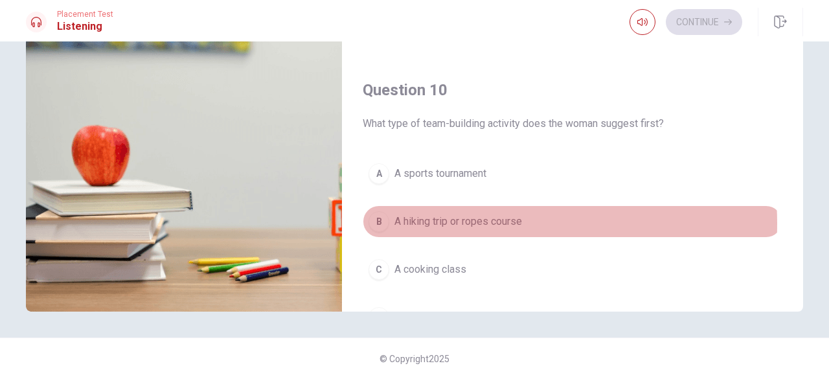
click at [468, 216] on span "A hiking trip or ropes course" at bounding box center [459, 222] width 128 height 16
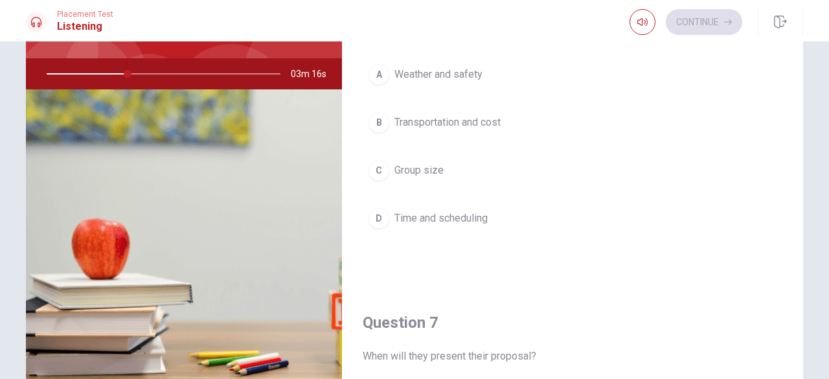
scroll to position [0, 0]
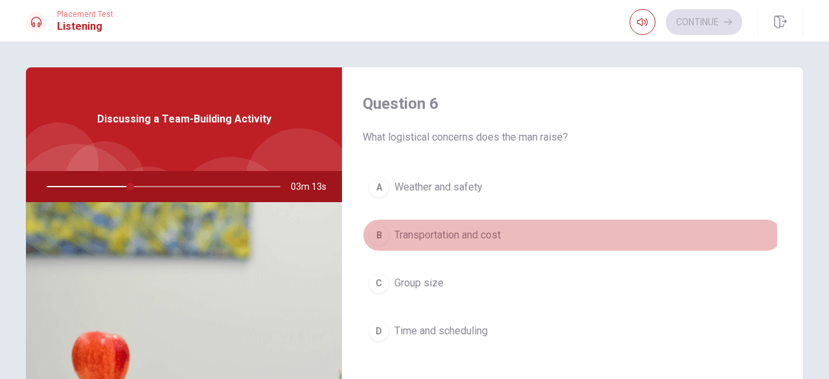
click at [463, 236] on span "Transportation and cost" at bounding box center [448, 235] width 106 height 16
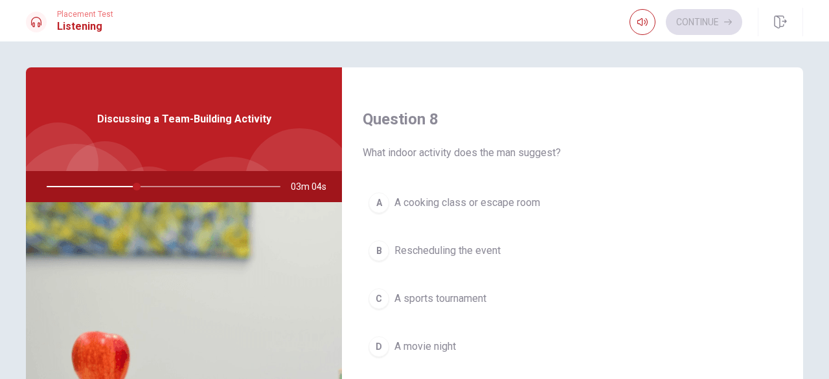
scroll to position [713, 0]
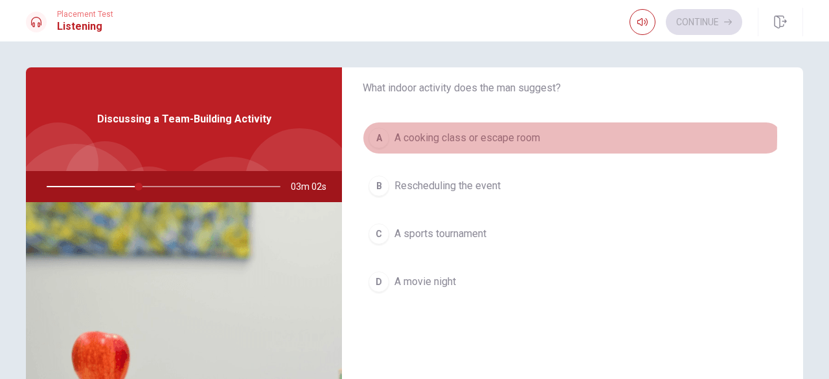
click at [476, 132] on span "A cooking class or escape room" at bounding box center [468, 138] width 146 height 16
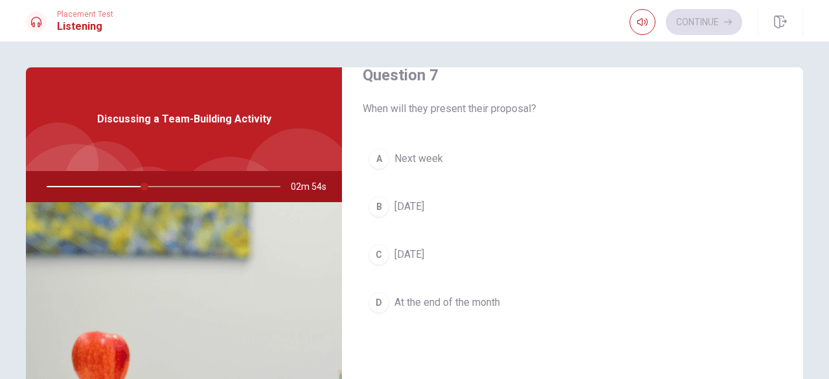
scroll to position [389, 0]
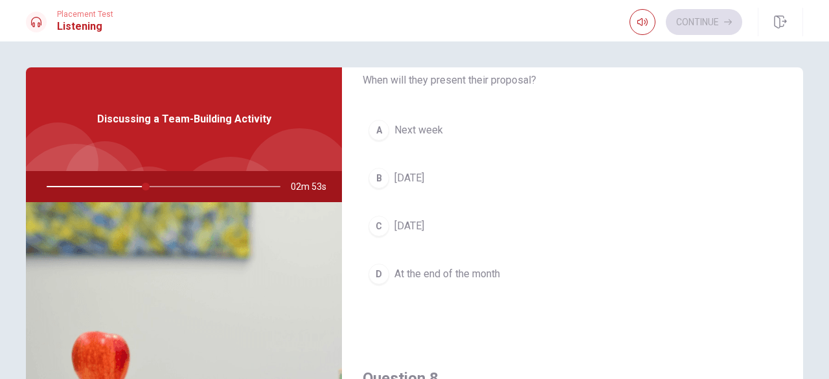
click at [431, 134] on span "Next week" at bounding box center [419, 130] width 49 height 16
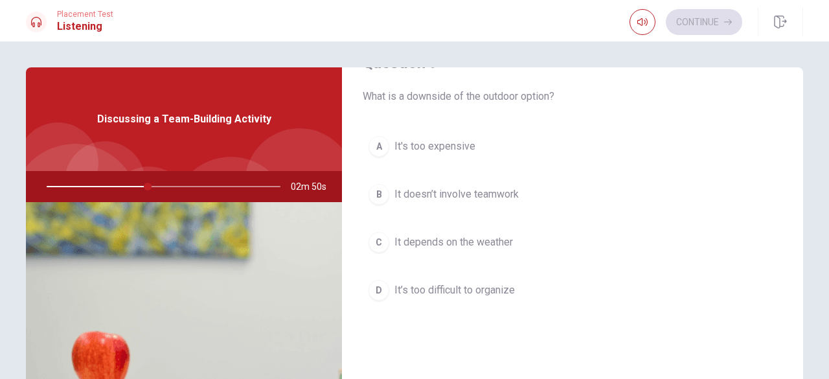
scroll to position [1037, 0]
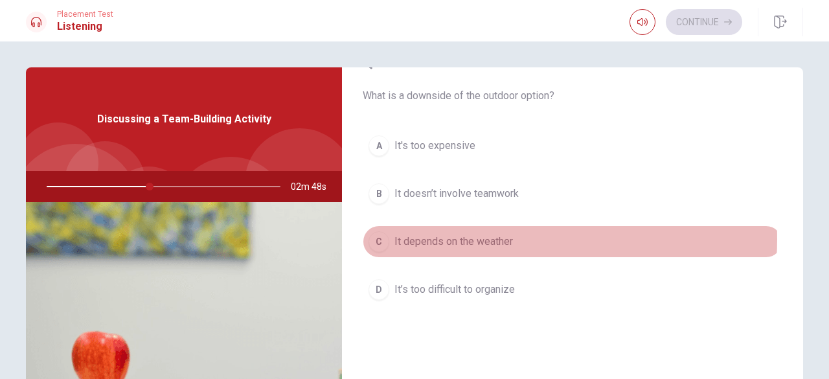
click at [480, 234] on span "It depends on the weather" at bounding box center [454, 242] width 119 height 16
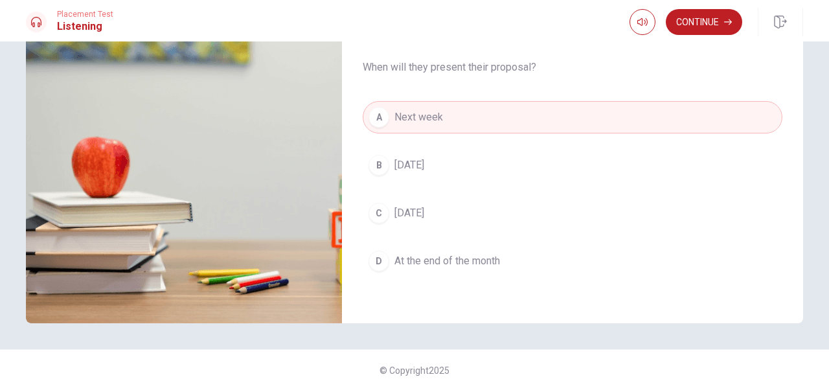
scroll to position [227, 0]
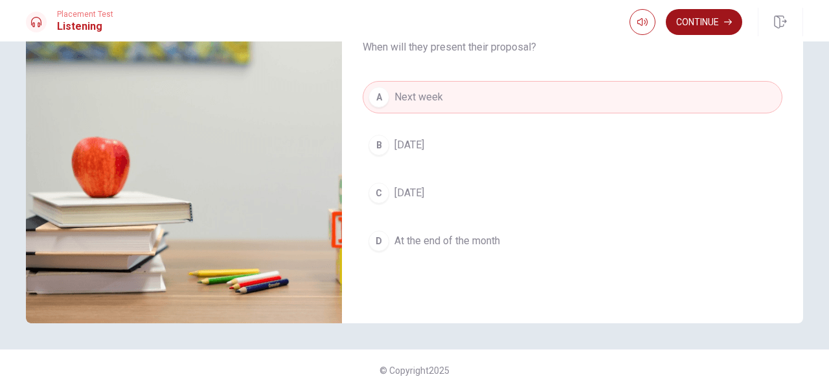
click at [710, 23] on button "Continue" at bounding box center [704, 22] width 76 height 26
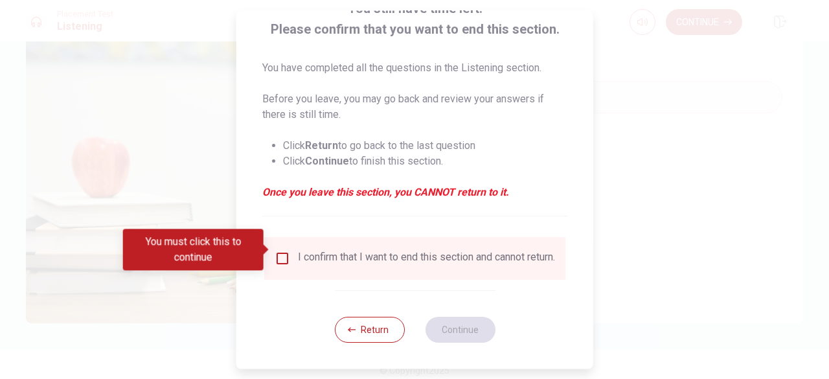
scroll to position [104, 0]
click at [283, 253] on input "You must click this to continue" at bounding box center [283, 259] width 16 height 16
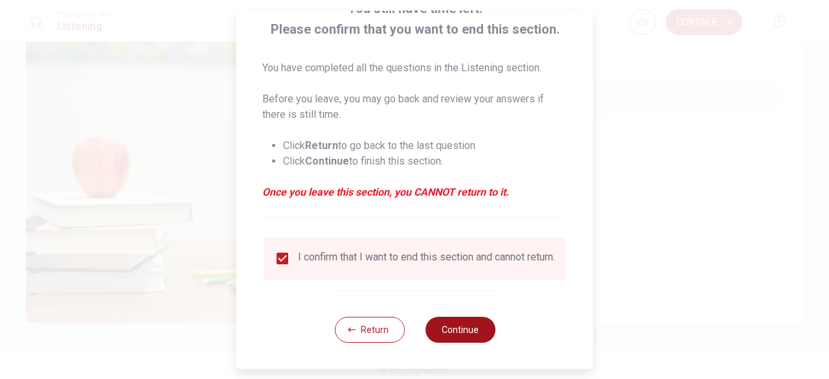
click at [452, 325] on button "Continue" at bounding box center [460, 330] width 70 height 26
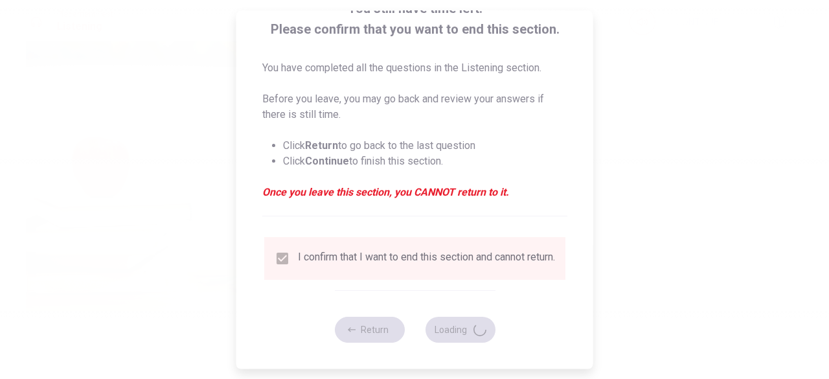
type input "60"
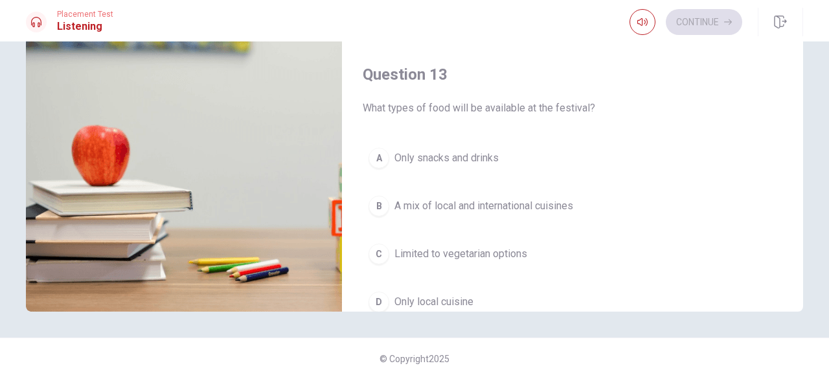
scroll to position [551, 0]
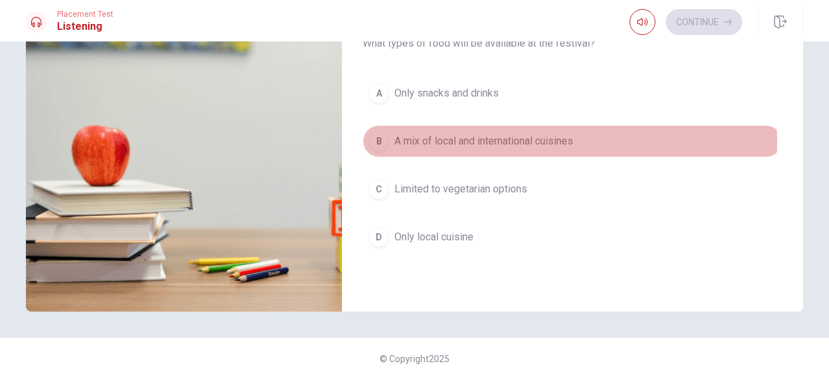
click at [523, 137] on span "A mix of local and international cuisines" at bounding box center [484, 141] width 179 height 16
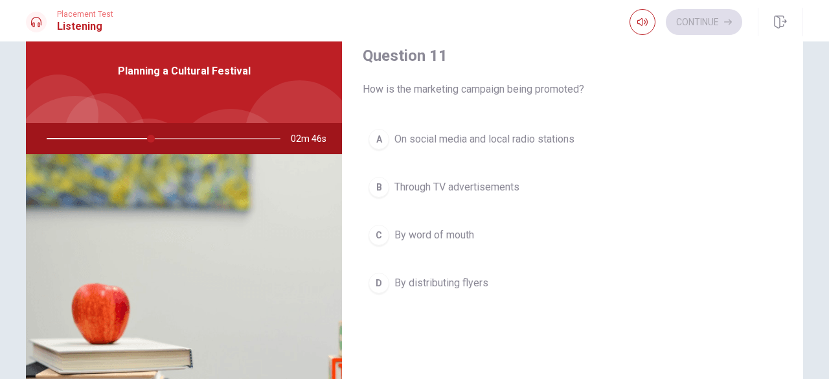
scroll to position [0, 0]
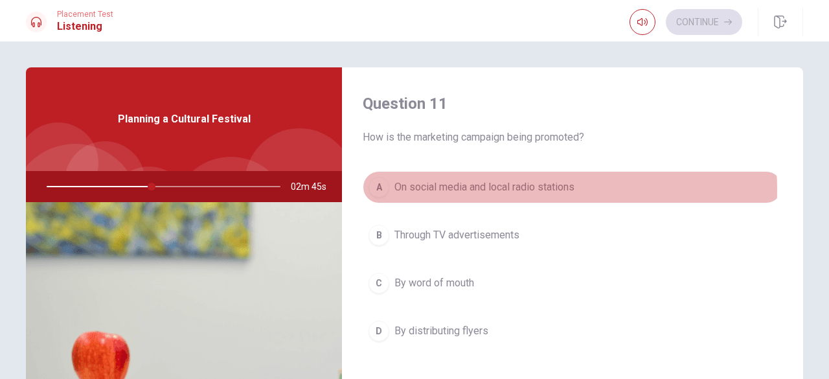
click at [530, 190] on span "On social media and local radio stations" at bounding box center [485, 187] width 180 height 16
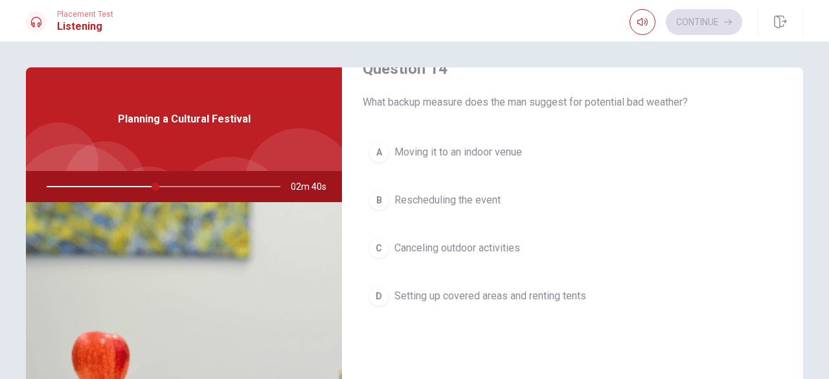
scroll to position [1037, 0]
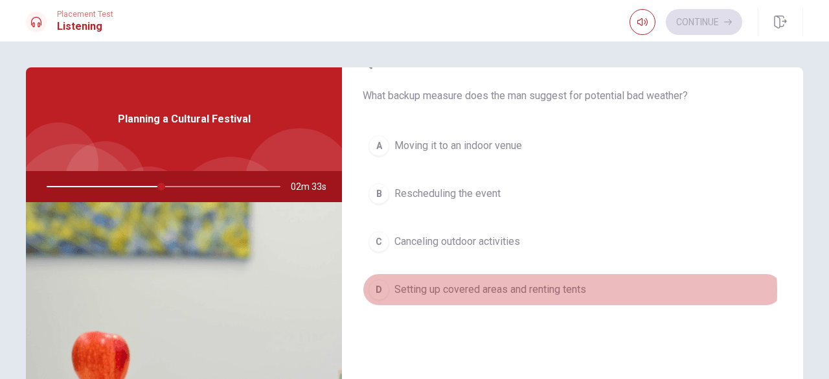
click at [527, 284] on span "Setting up covered areas and renting tents" at bounding box center [491, 290] width 192 height 16
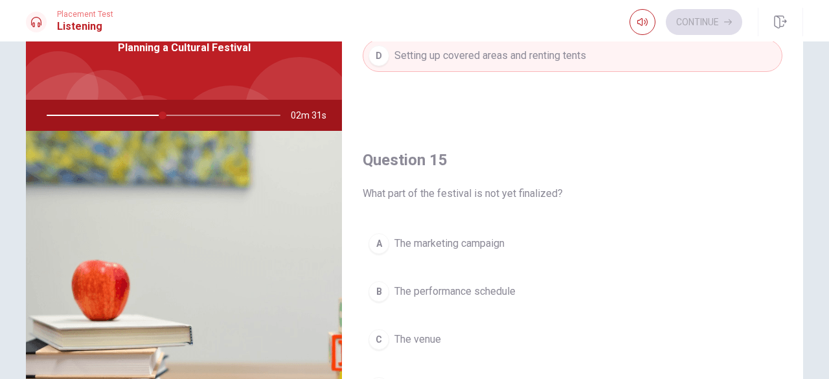
scroll to position [130, 0]
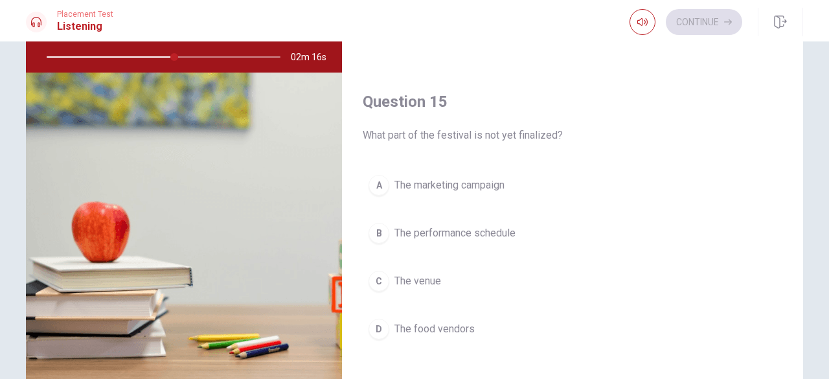
click at [470, 178] on span "The marketing campaign" at bounding box center [450, 186] width 110 height 16
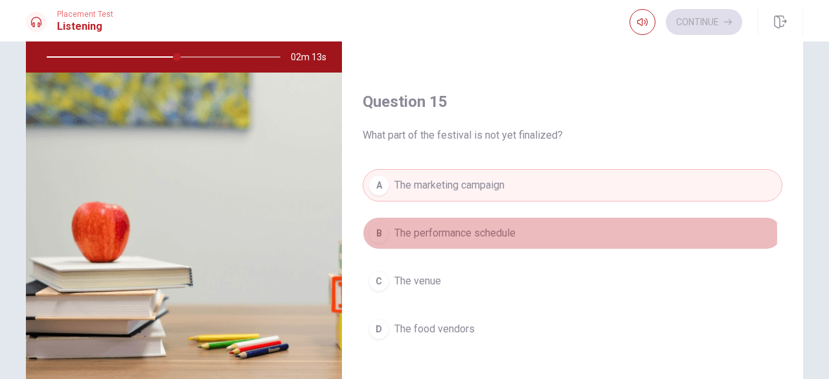
click at [482, 226] on span "The performance schedule" at bounding box center [455, 233] width 121 height 16
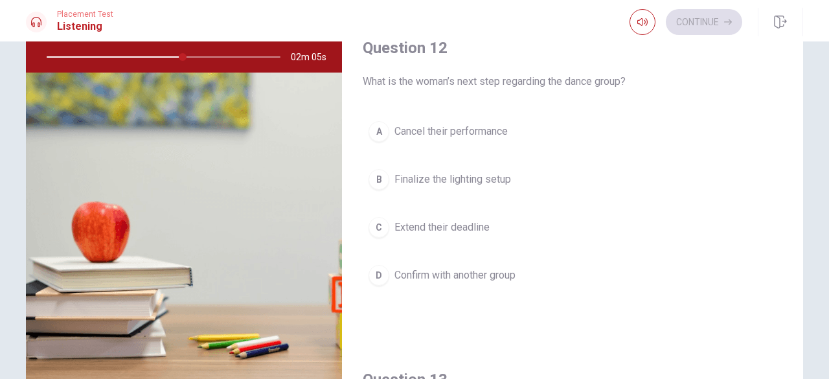
scroll to position [227, 0]
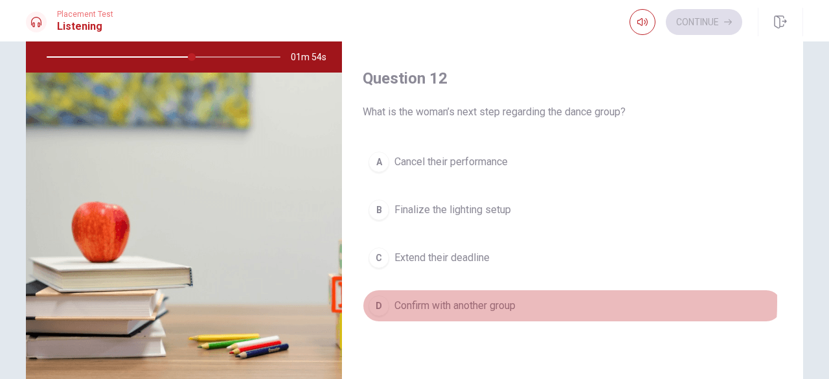
click at [476, 299] on span "Confirm with another group" at bounding box center [455, 306] width 121 height 16
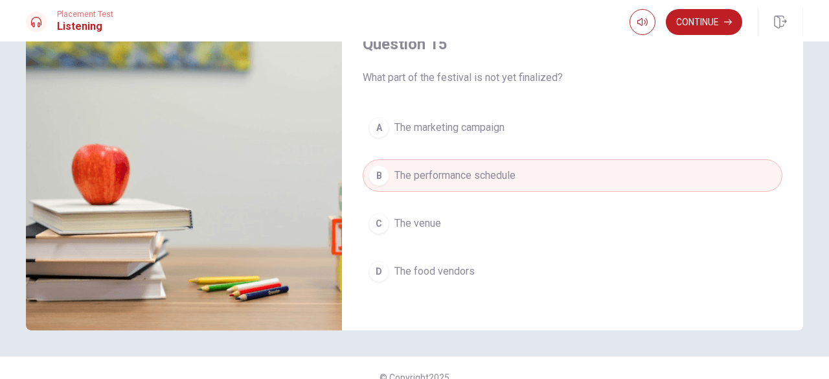
scroll to position [194, 0]
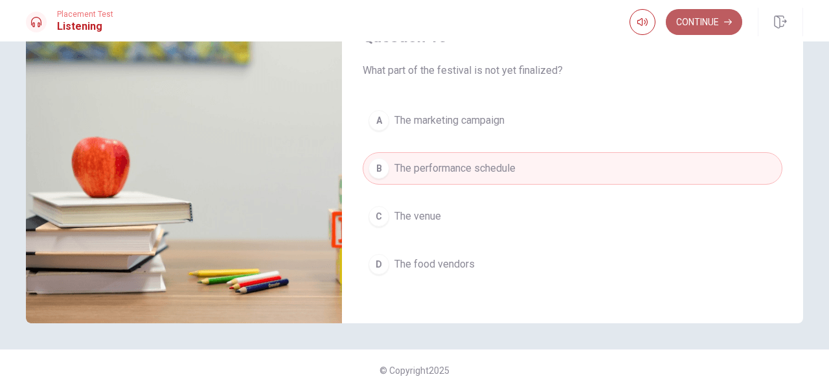
click at [709, 28] on button "Continue" at bounding box center [704, 22] width 76 height 26
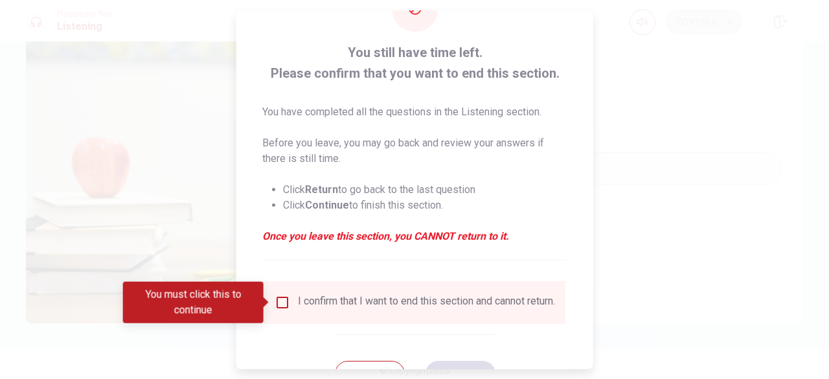
scroll to position [104, 0]
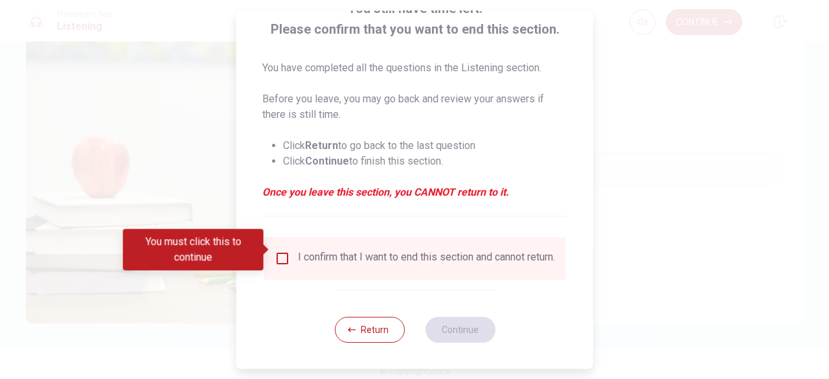
click at [280, 251] on input "You must click this to continue" at bounding box center [283, 259] width 16 height 16
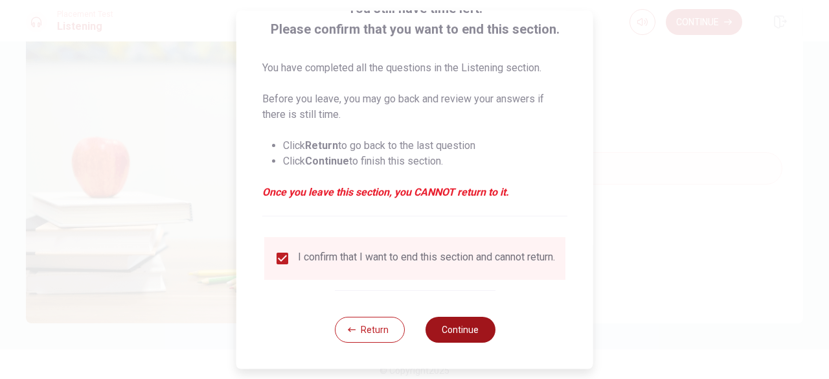
click at [446, 330] on button "Continue" at bounding box center [460, 330] width 70 height 26
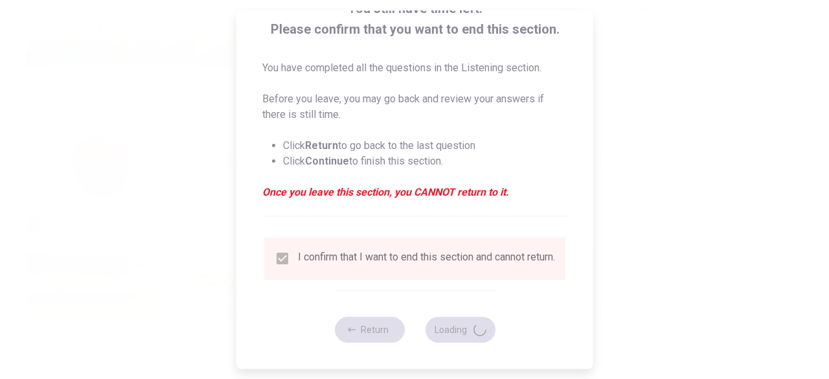
type input "78"
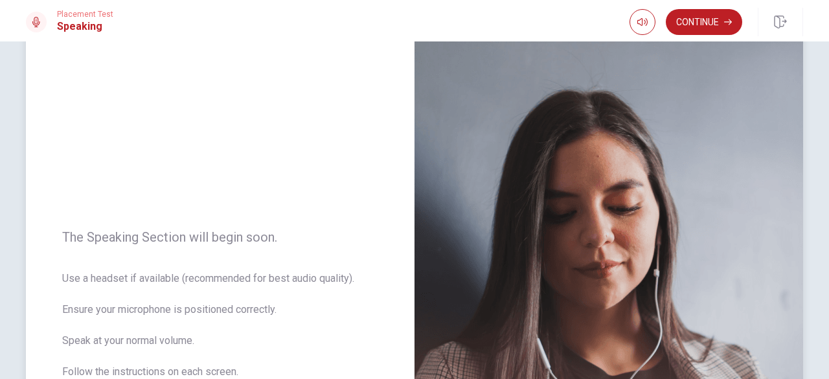
scroll to position [0, 0]
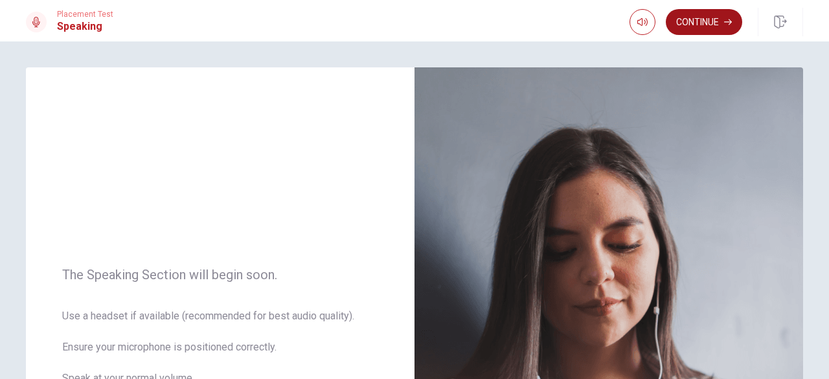
click at [704, 21] on button "Continue" at bounding box center [704, 22] width 76 height 26
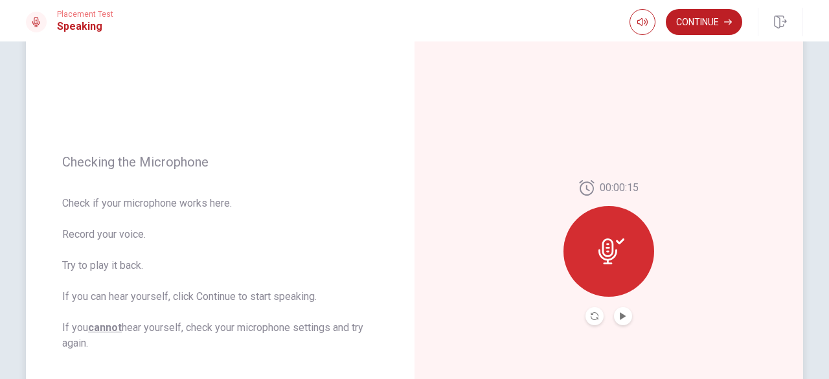
scroll to position [126, 0]
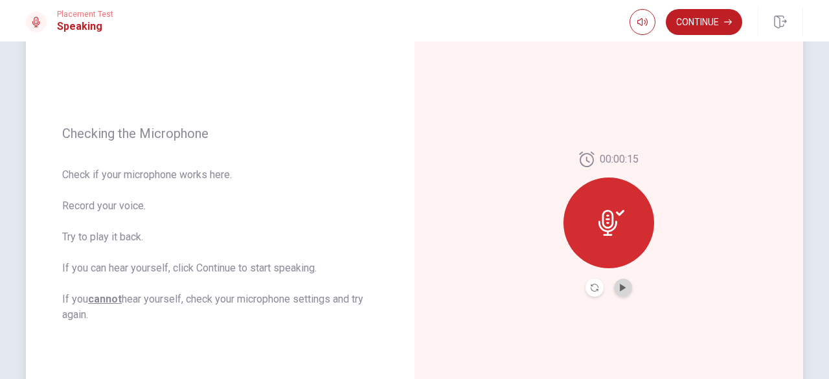
click at [621, 292] on button "Play Audio" at bounding box center [623, 288] width 18 height 18
click at [694, 25] on button "Continue" at bounding box center [704, 22] width 76 height 26
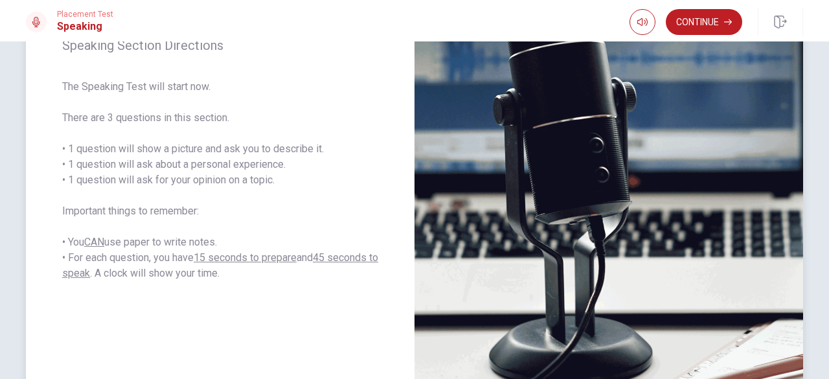
scroll to position [255, 0]
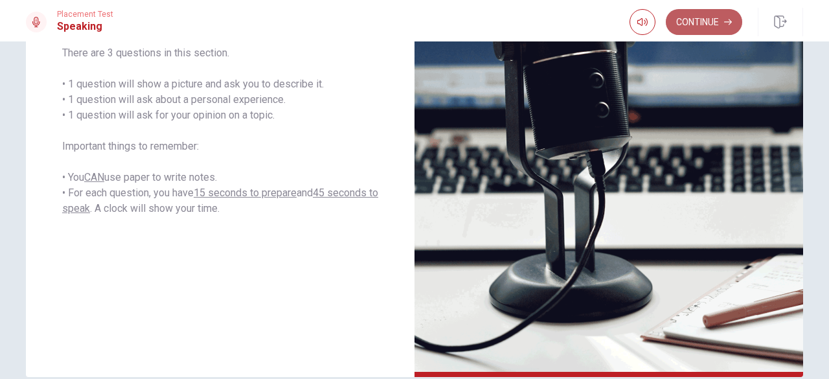
click at [704, 22] on button "Continue" at bounding box center [704, 22] width 76 height 26
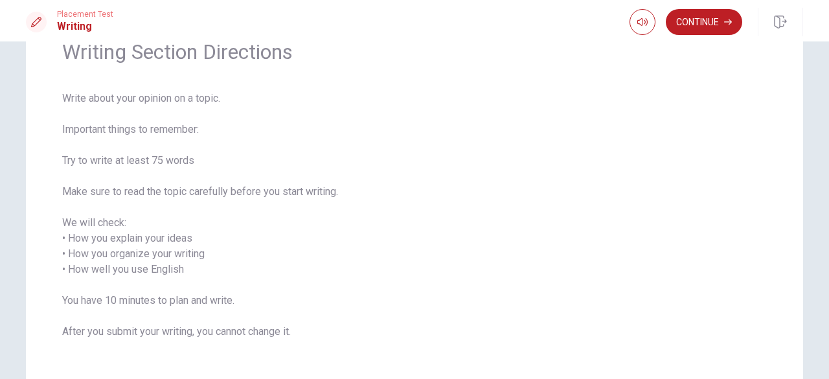
scroll to position [130, 0]
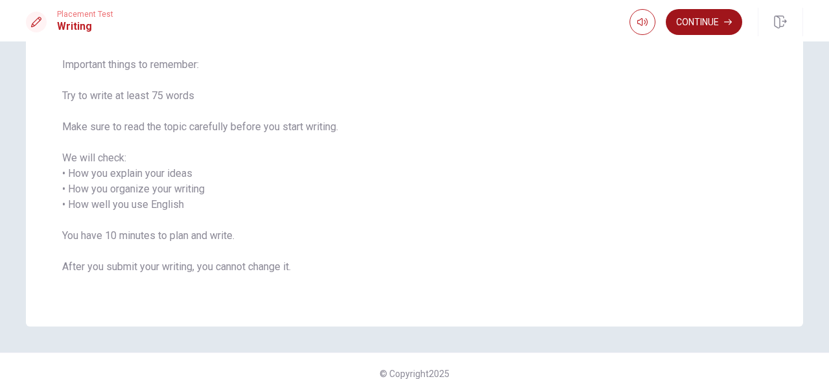
click at [700, 27] on button "Continue" at bounding box center [704, 22] width 76 height 26
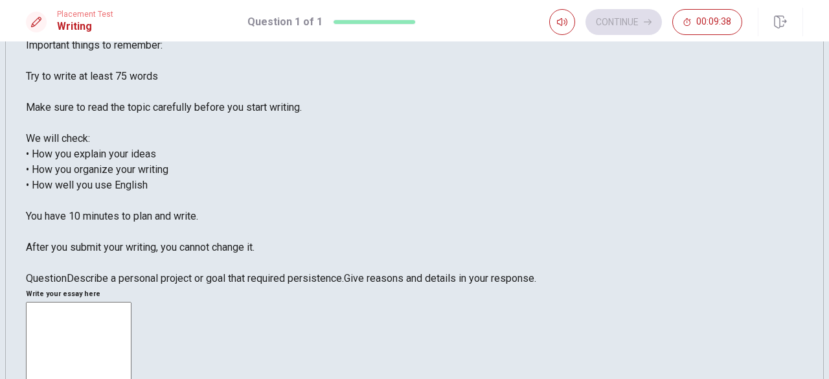
scroll to position [0, 0]
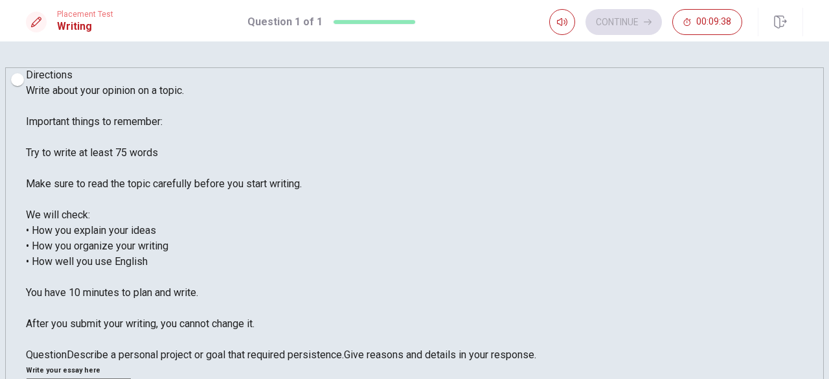
type textarea "I"
drag, startPoint x: 679, startPoint y: 176, endPoint x: 650, endPoint y: 177, distance: 28.5
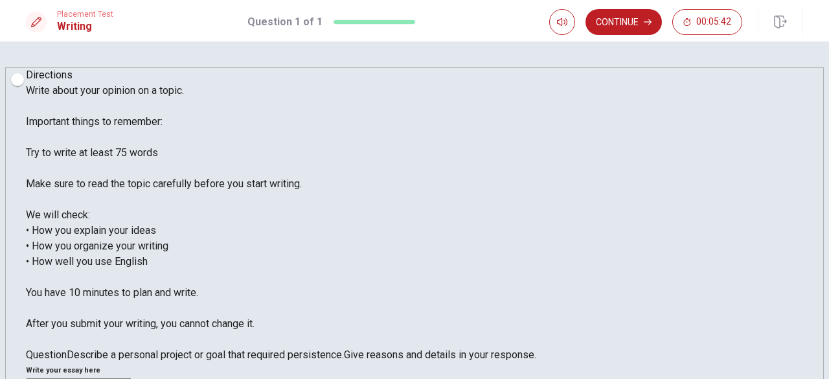
drag, startPoint x: 574, startPoint y: 133, endPoint x: 595, endPoint y: 133, distance: 20.7
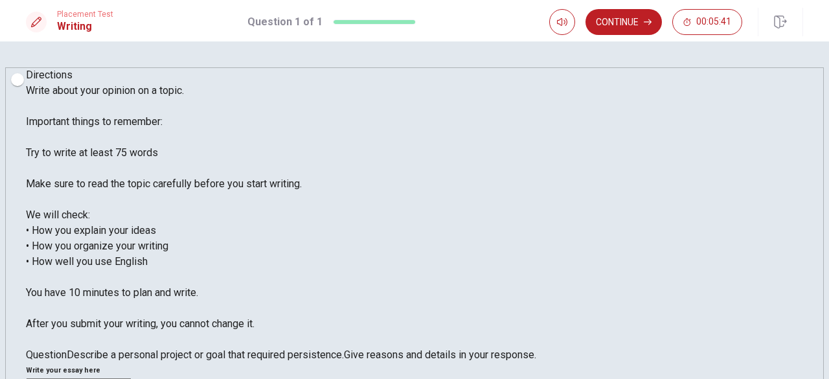
drag, startPoint x: 626, startPoint y: 132, endPoint x: 639, endPoint y: 132, distance: 13.6
drag, startPoint x: 711, startPoint y: 128, endPoint x: 726, endPoint y: 130, distance: 14.5
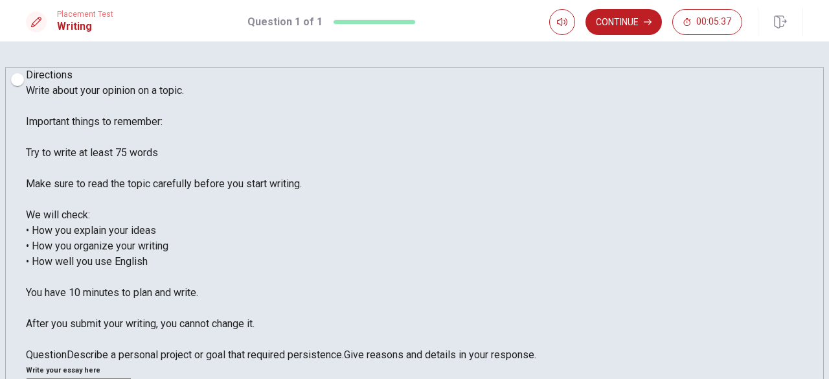
drag, startPoint x: 618, startPoint y: 147, endPoint x: 600, endPoint y: 147, distance: 18.1
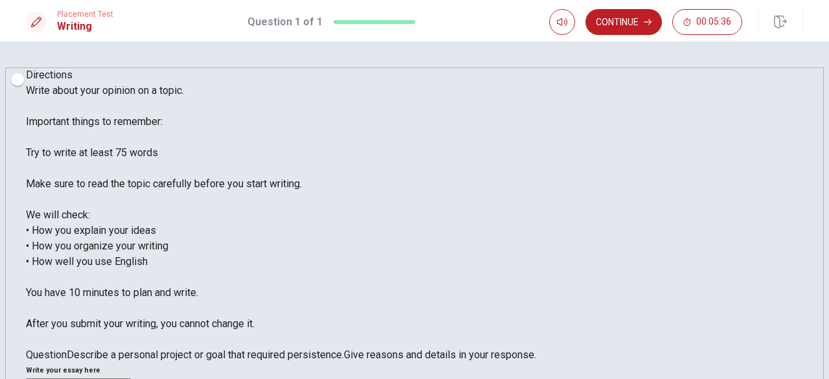
drag, startPoint x: 534, startPoint y: 148, endPoint x: 514, endPoint y: 143, distance: 20.7
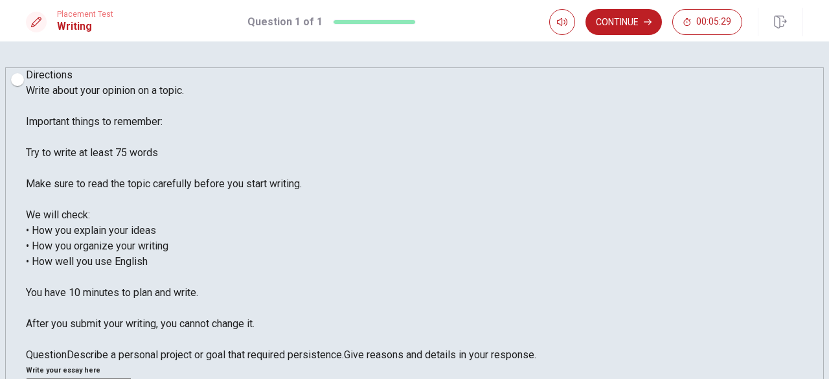
drag, startPoint x: 744, startPoint y: 174, endPoint x: 727, endPoint y: 174, distance: 16.8
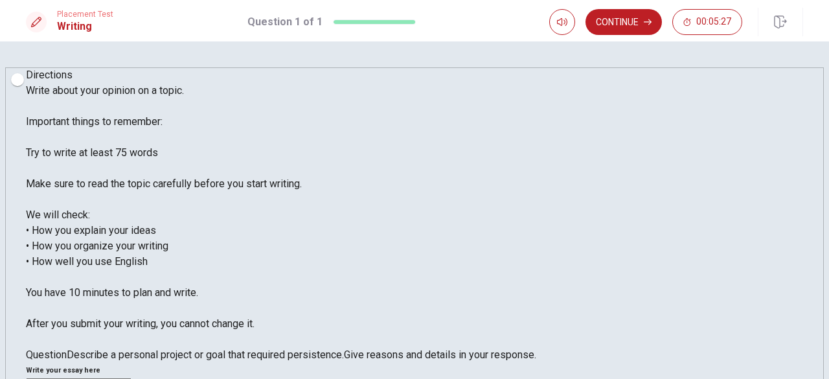
drag, startPoint x: 716, startPoint y: 174, endPoint x: 678, endPoint y: 178, distance: 37.7
drag, startPoint x: 678, startPoint y: 178, endPoint x: 669, endPoint y: 177, distance: 9.1
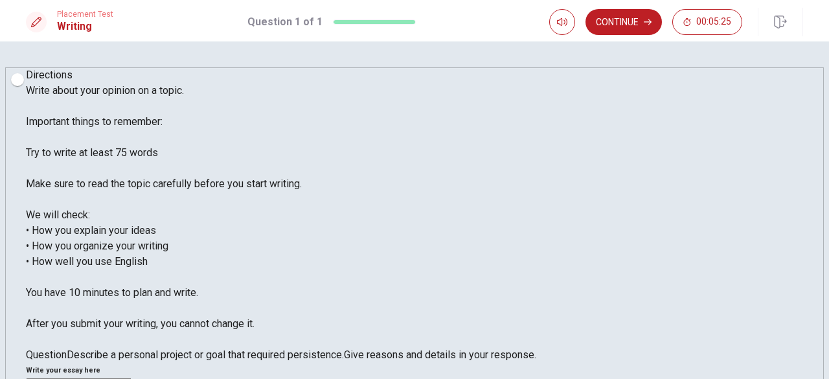
drag, startPoint x: 663, startPoint y: 176, endPoint x: 634, endPoint y: 176, distance: 29.2
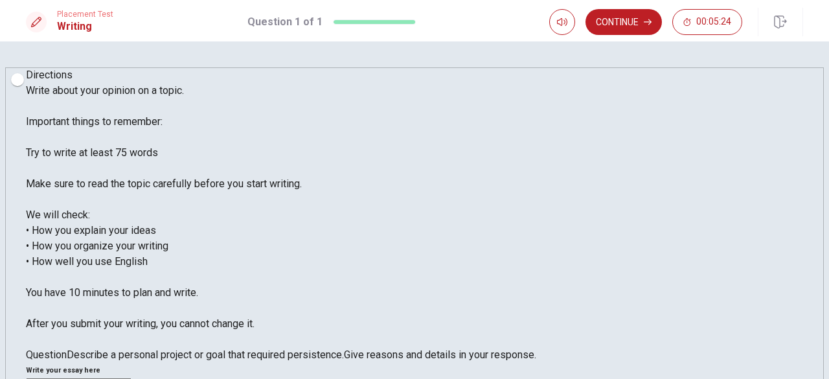
drag, startPoint x: 557, startPoint y: 178, endPoint x: 530, endPoint y: 178, distance: 26.6
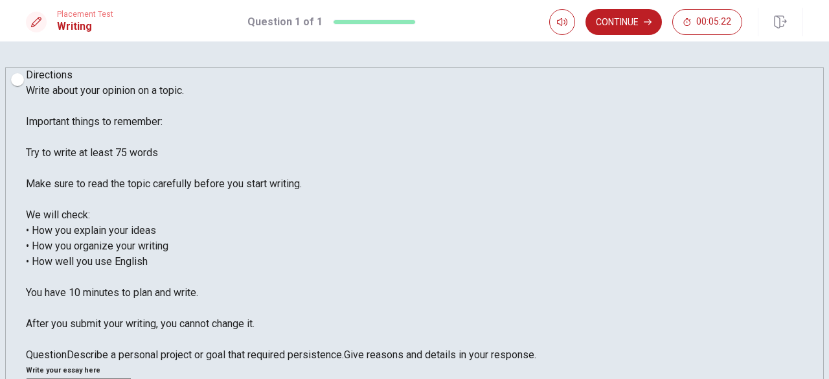
drag, startPoint x: 448, startPoint y: 175, endPoint x: 452, endPoint y: 192, distance: 17.9
drag, startPoint x: 452, startPoint y: 192, endPoint x: 463, endPoint y: 191, distance: 10.4
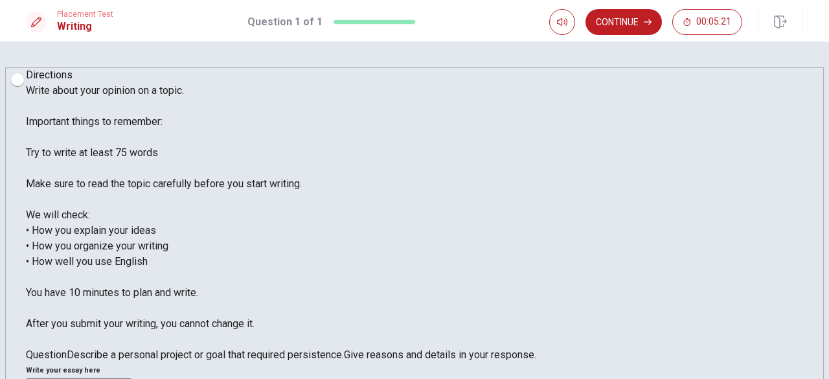
drag, startPoint x: 475, startPoint y: 190, endPoint x: 490, endPoint y: 190, distance: 14.9
drag, startPoint x: 513, startPoint y: 190, endPoint x: 545, endPoint y: 190, distance: 31.7
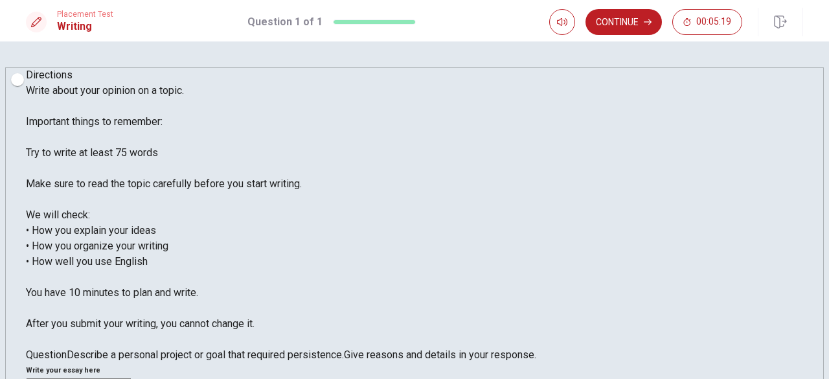
drag, startPoint x: 586, startPoint y: 190, endPoint x: 606, endPoint y: 190, distance: 20.7
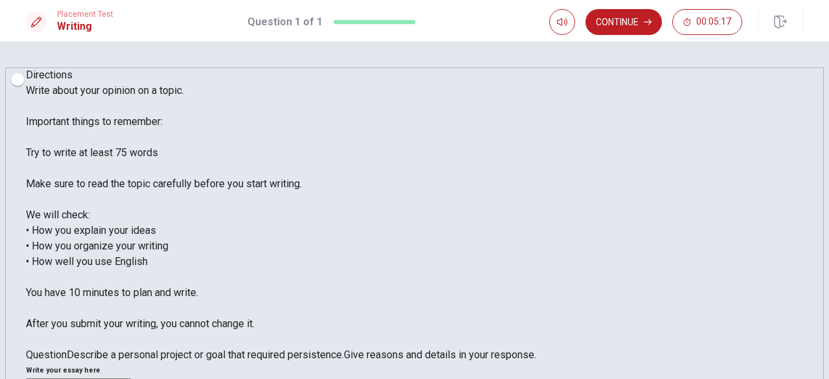
drag, startPoint x: 634, startPoint y: 191, endPoint x: 653, endPoint y: 192, distance: 18.8
drag, startPoint x: 655, startPoint y: 192, endPoint x: 672, endPoint y: 192, distance: 17.5
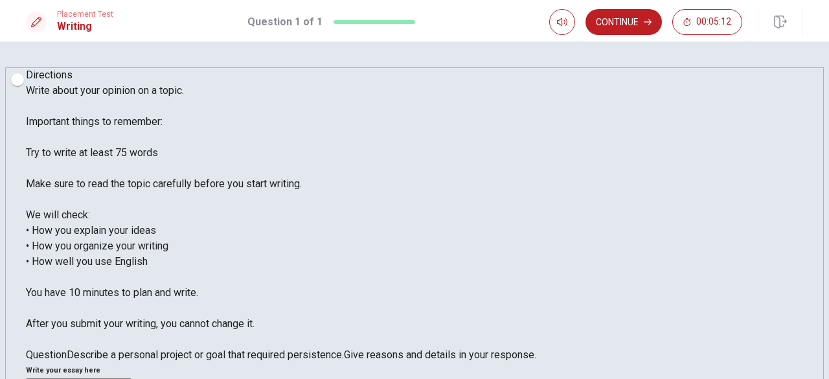
drag, startPoint x: 508, startPoint y: 206, endPoint x: 523, endPoint y: 206, distance: 15.5
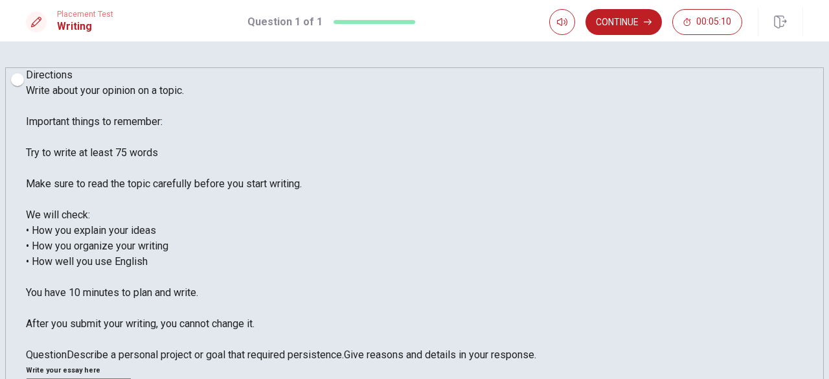
drag, startPoint x: 590, startPoint y: 204, endPoint x: 633, endPoint y: 204, distance: 43.4
drag, startPoint x: 635, startPoint y: 204, endPoint x: 667, endPoint y: 204, distance: 31.7
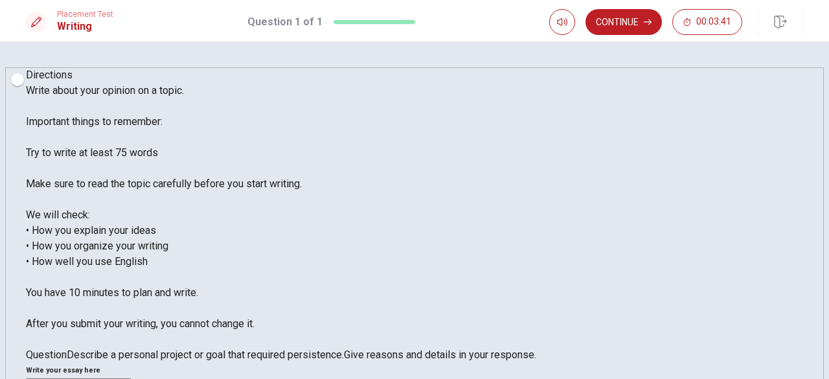
drag, startPoint x: 551, startPoint y: 220, endPoint x: 599, endPoint y: 221, distance: 48.0
type textarea "Last year i've been a group leader of a sixteen teenagers crew on a trip to [GE…"
click at [620, 21] on button "Continue" at bounding box center [624, 22] width 76 height 26
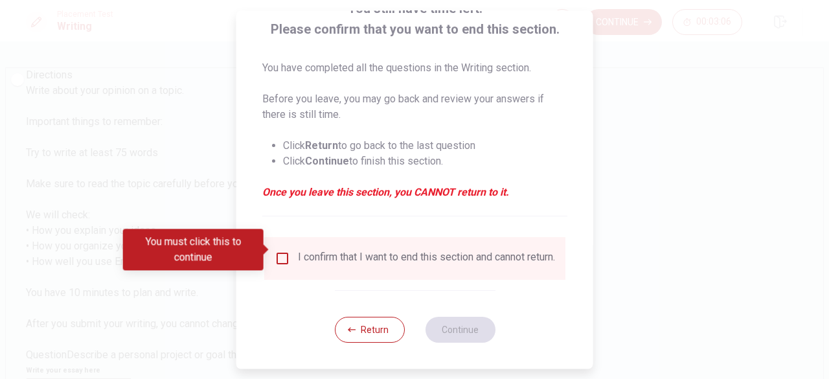
scroll to position [104, 0]
click at [288, 251] on div "I confirm that I want to end this section and cannot return." at bounding box center [415, 259] width 281 height 16
click at [282, 251] on input "You must click this to continue" at bounding box center [283, 259] width 16 height 16
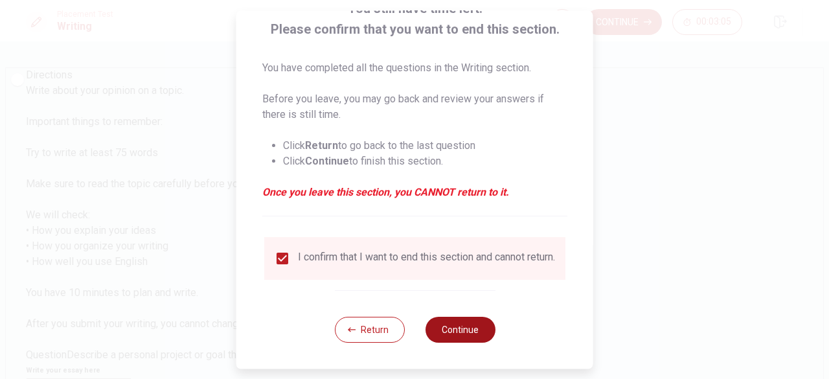
click at [463, 336] on button "Continue" at bounding box center [460, 330] width 70 height 26
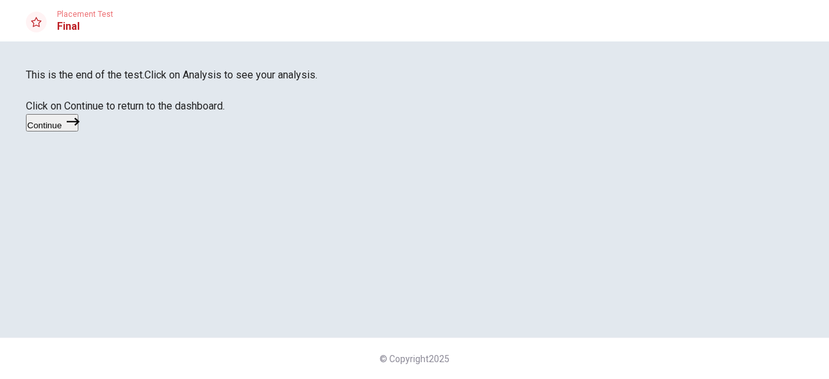
click at [78, 132] on button "Continue" at bounding box center [52, 122] width 52 height 17
